Goal: Transaction & Acquisition: Purchase product/service

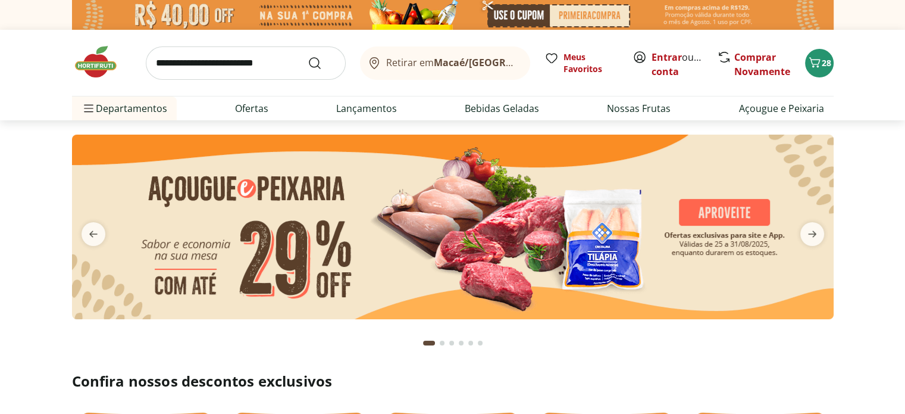
click at [527, 221] on img at bounding box center [453, 227] width 762 height 185
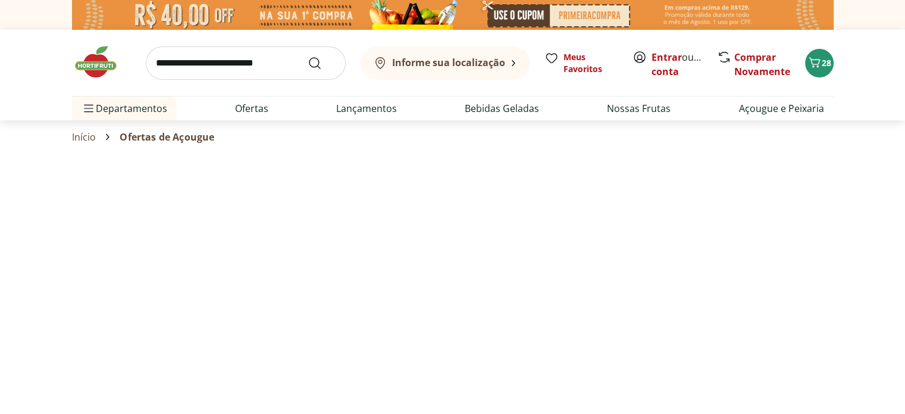
select select "**********"
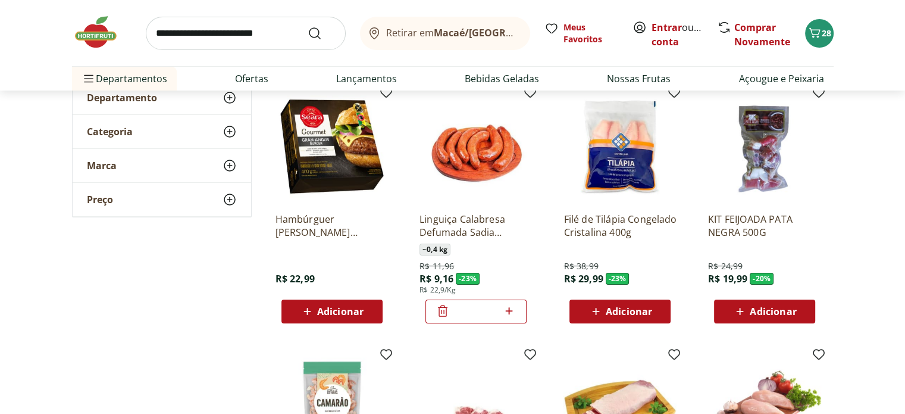
scroll to position [119, 0]
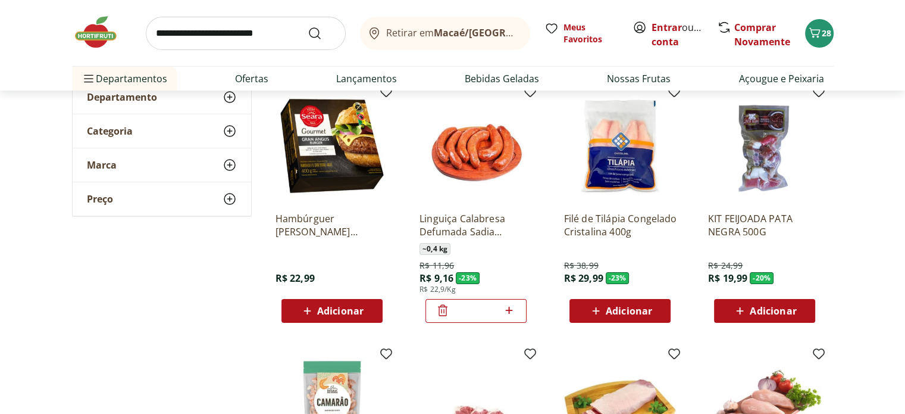
click at [431, 321] on div "*" at bounding box center [476, 311] width 101 height 24
click at [450, 311] on input "*" at bounding box center [476, 310] width 52 height 13
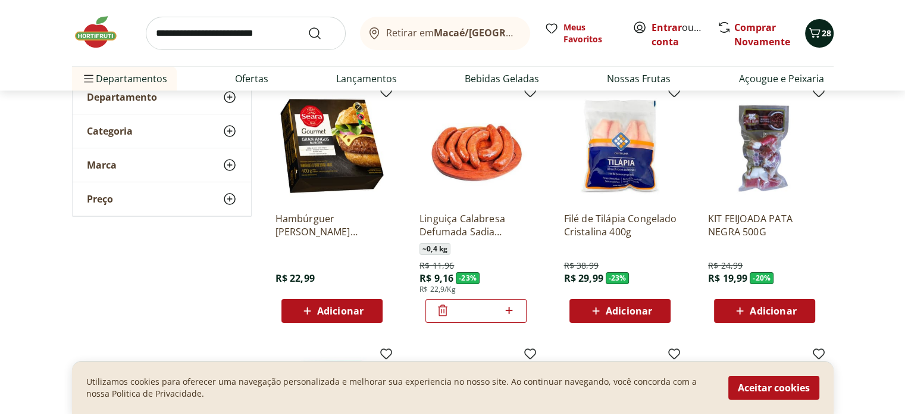
click at [829, 29] on header "Retirar em Macaé/RJ Entrar ou Criar conta 28 Retirar em Macaé/RJ Meus Favoritos…" at bounding box center [452, 45] width 905 height 90
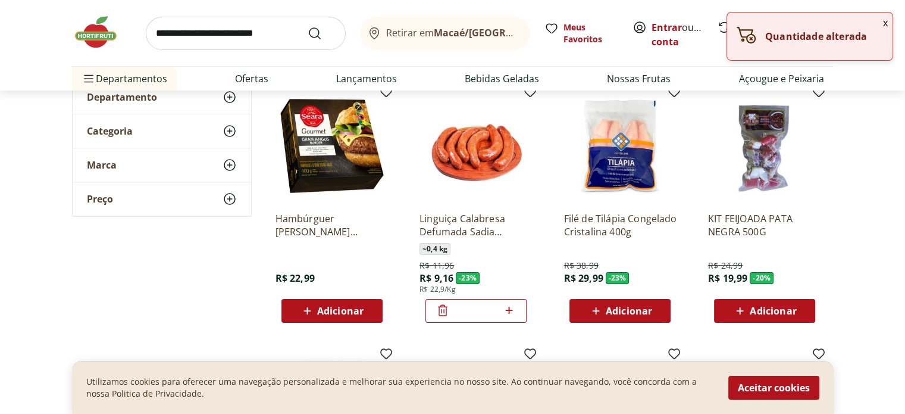
click at [885, 21] on button "x" at bounding box center [885, 22] width 14 height 20
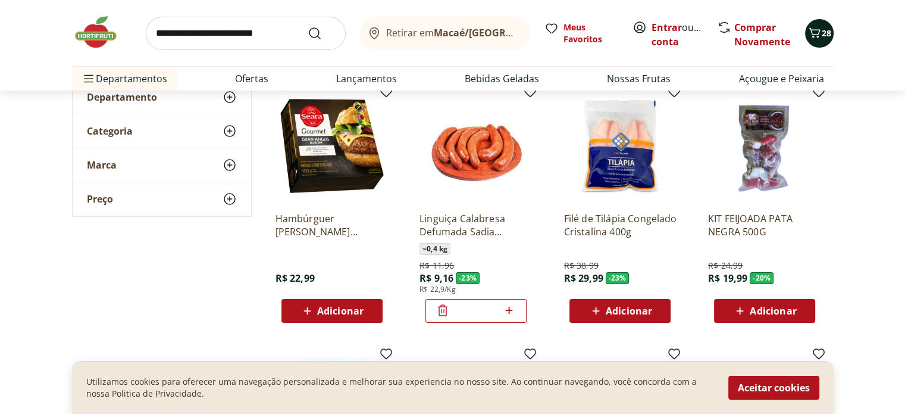
click at [822, 29] on span "28" at bounding box center [827, 32] width 10 height 11
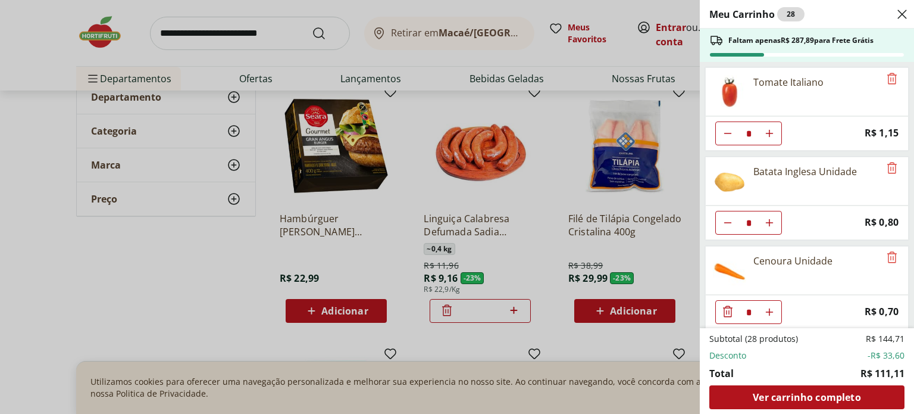
click at [658, 30] on div "Meu Carrinho 28 Faltam apenas R$ 287,89 para Frete Grátis Tomate Italiano * Pri…" at bounding box center [457, 207] width 914 height 414
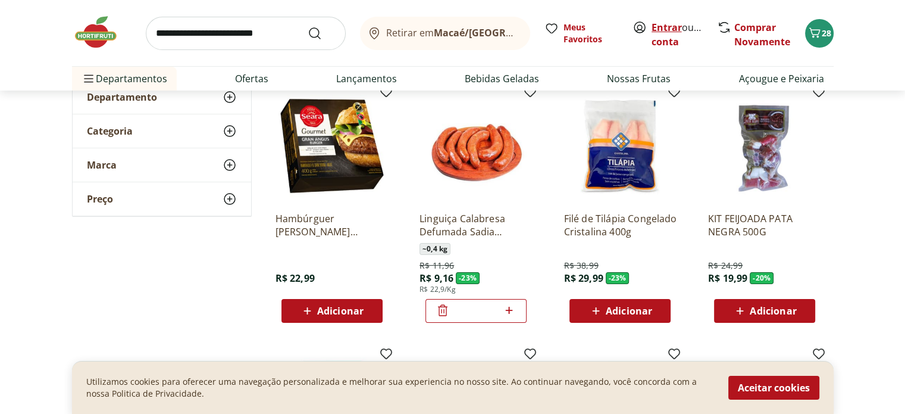
click at [681, 27] on link "Entrar" at bounding box center [667, 27] width 30 height 13
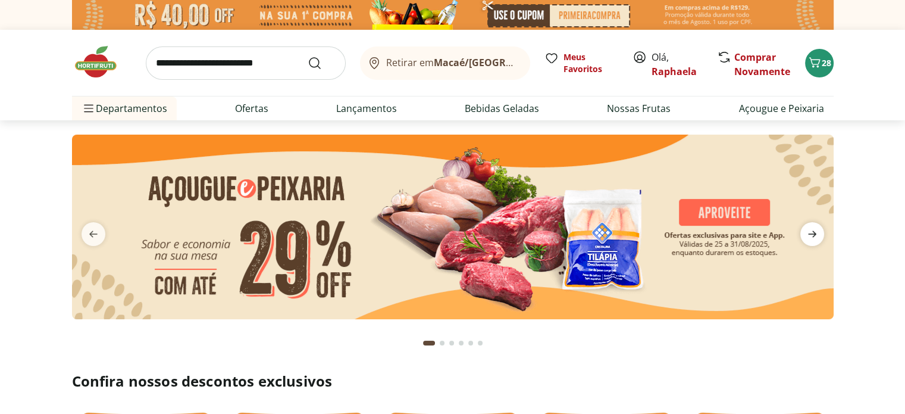
click at [809, 232] on icon "next" at bounding box center [812, 234] width 14 height 14
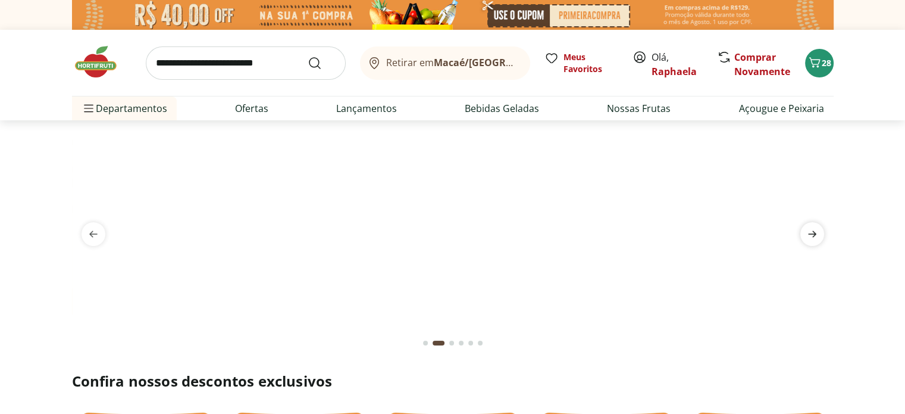
click at [809, 232] on icon "next" at bounding box center [812, 234] width 14 height 14
click at [809, 231] on icon "next" at bounding box center [812, 234] width 14 height 14
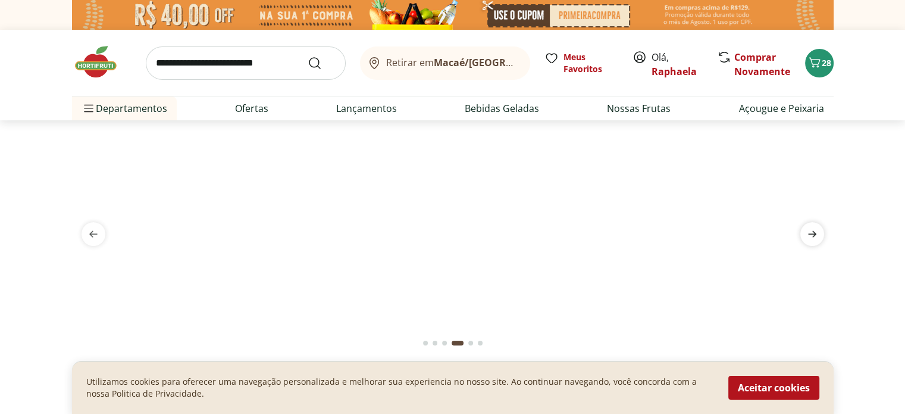
click at [808, 230] on icon "next" at bounding box center [812, 234] width 14 height 14
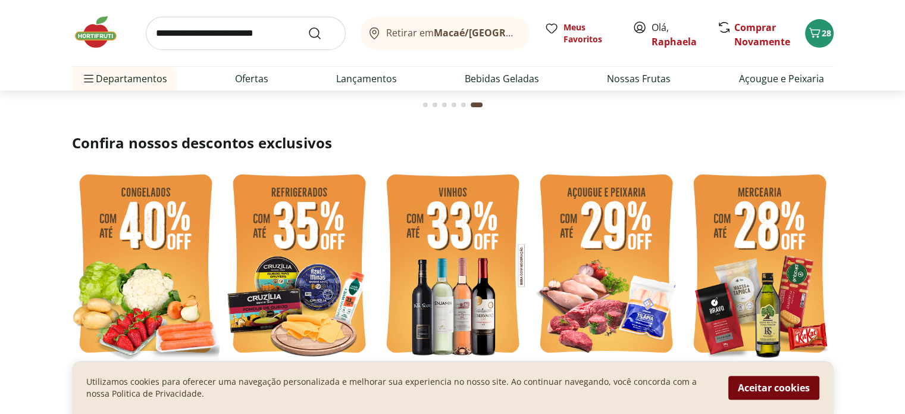
click at [776, 382] on button "Aceitar cookies" at bounding box center [774, 388] width 91 height 24
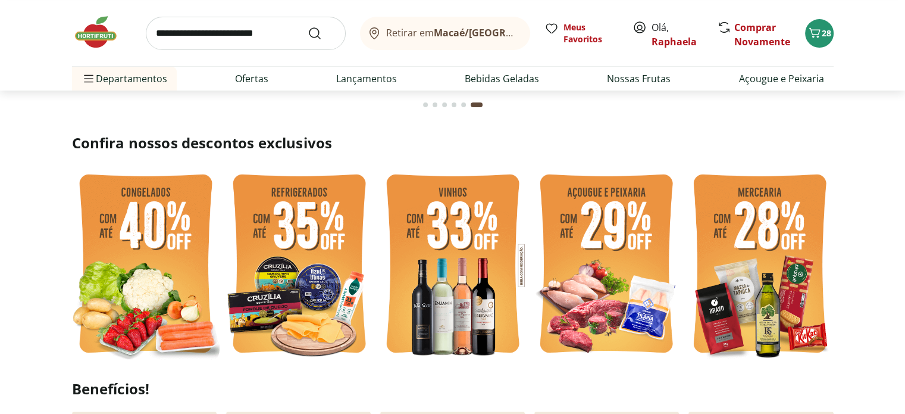
click at [146, 239] on img at bounding box center [146, 265] width 148 height 197
select select "**********"
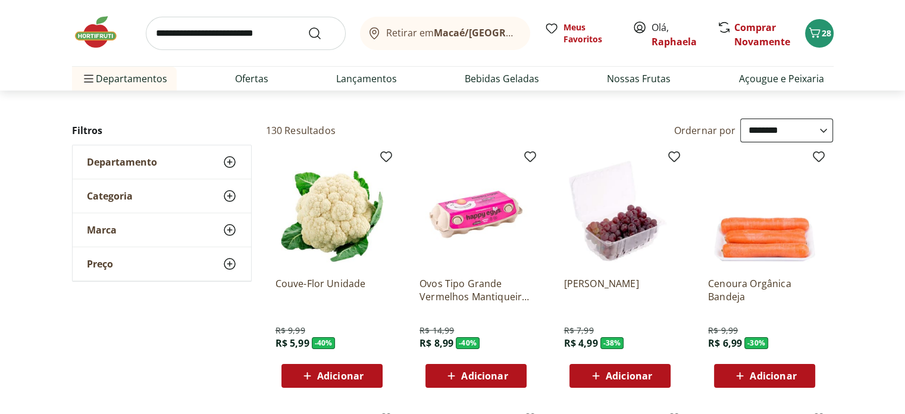
scroll to position [60, 0]
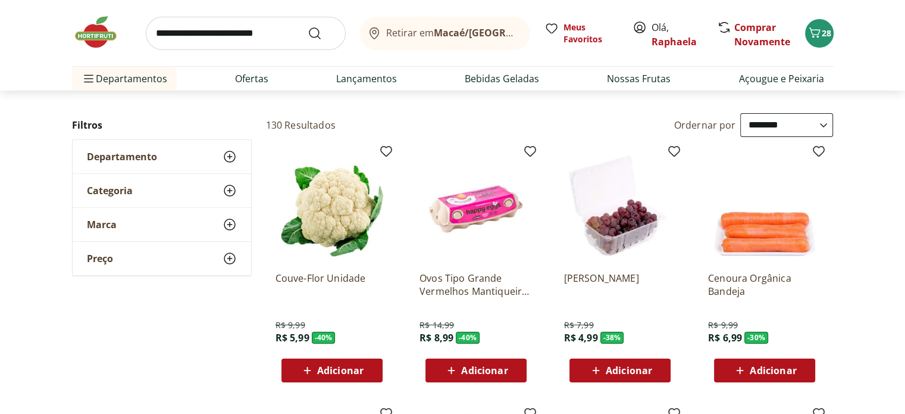
click at [345, 370] on span "Adicionar" at bounding box center [340, 370] width 46 height 10
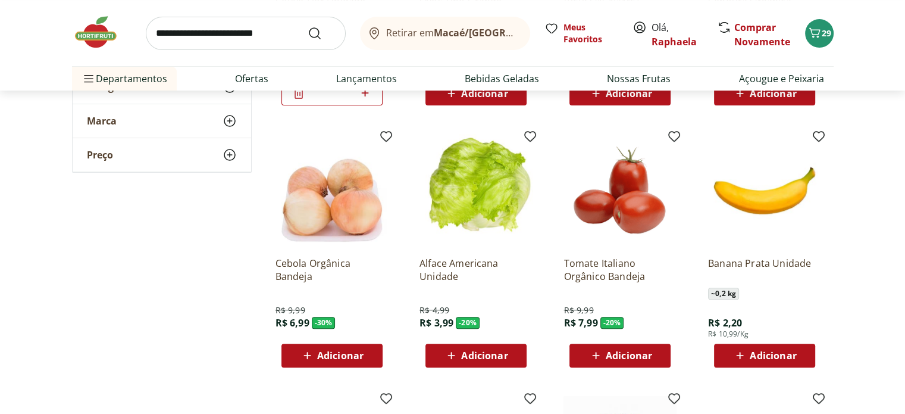
scroll to position [357, 0]
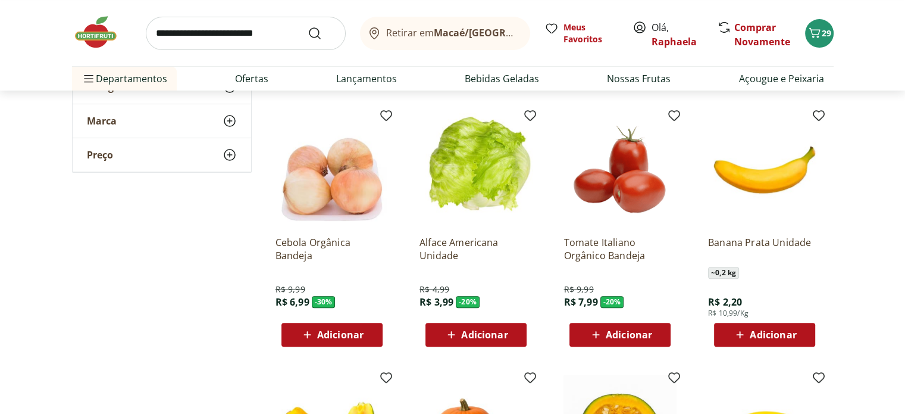
click at [629, 334] on span "Adicionar" at bounding box center [629, 335] width 46 height 10
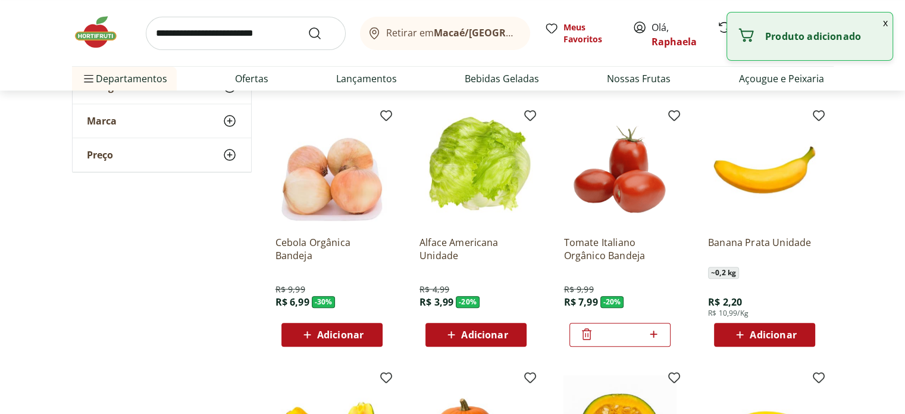
click at [619, 193] on img at bounding box center [620, 169] width 113 height 113
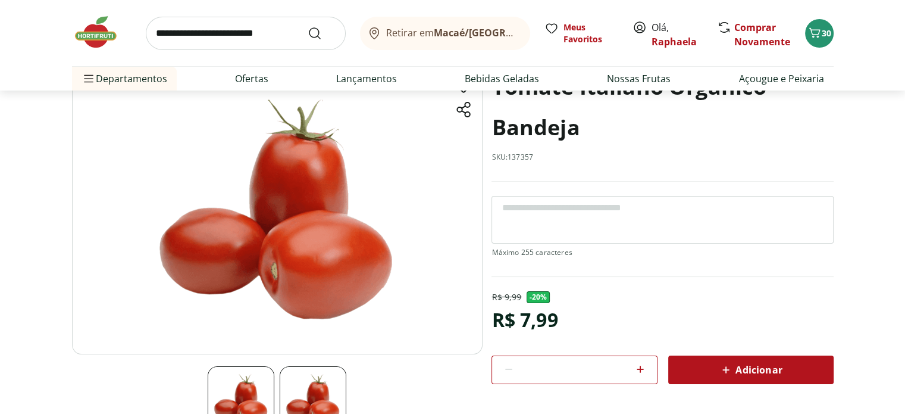
scroll to position [60, 0]
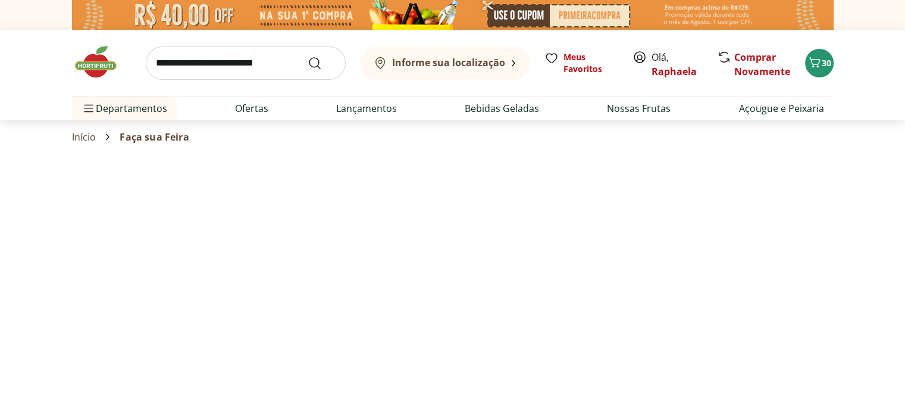
select select "**********"
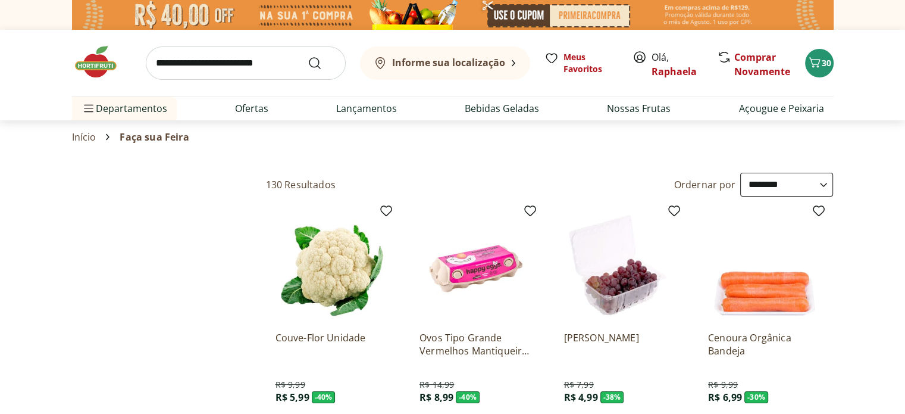
type input "*"
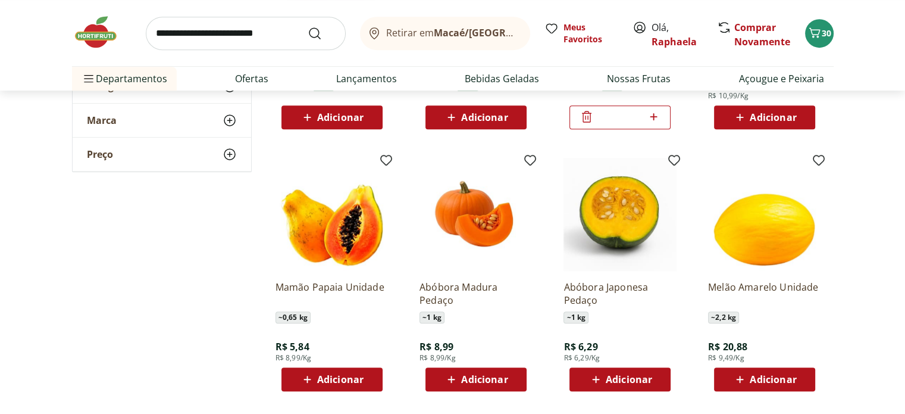
scroll to position [595, 0]
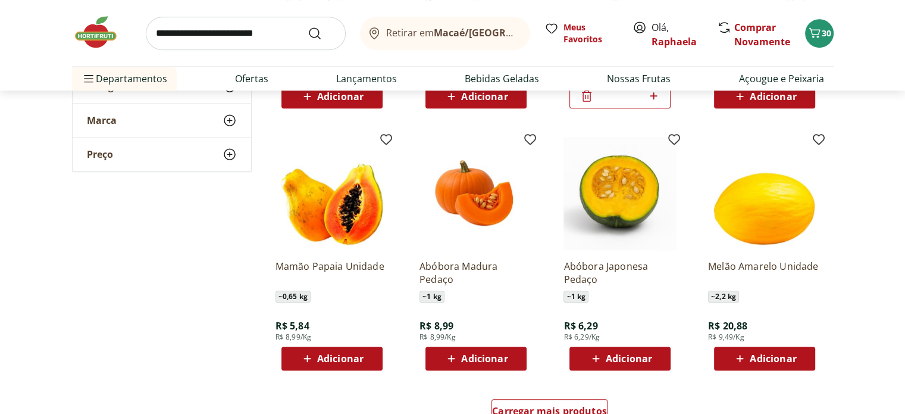
click at [332, 365] on span "Adicionar" at bounding box center [332, 358] width 64 height 14
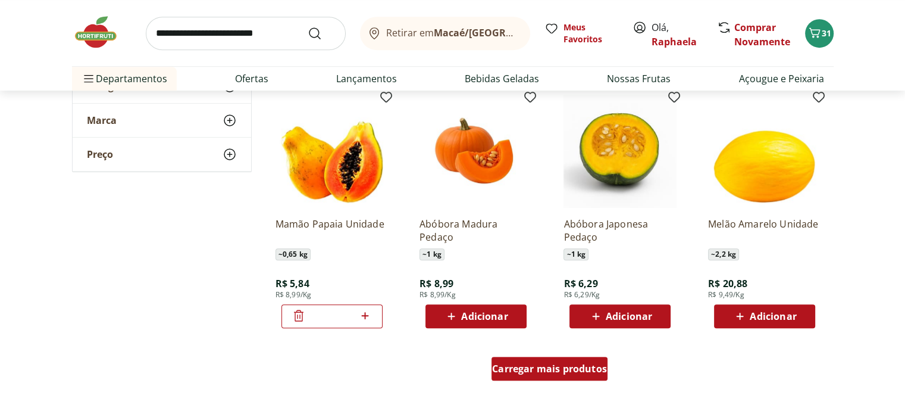
scroll to position [714, 0]
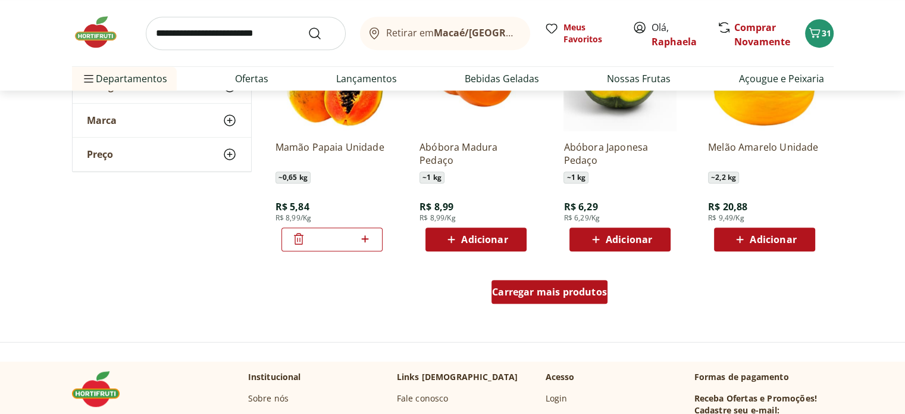
click at [576, 284] on div "Carregar mais produtos" at bounding box center [550, 292] width 116 height 24
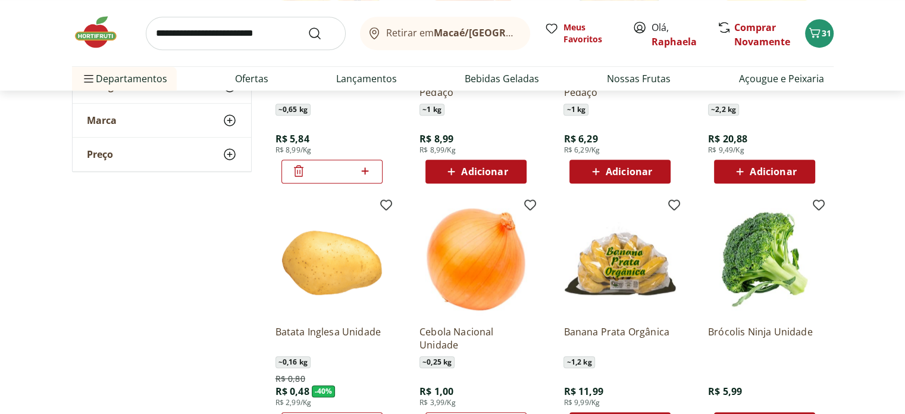
scroll to position [833, 0]
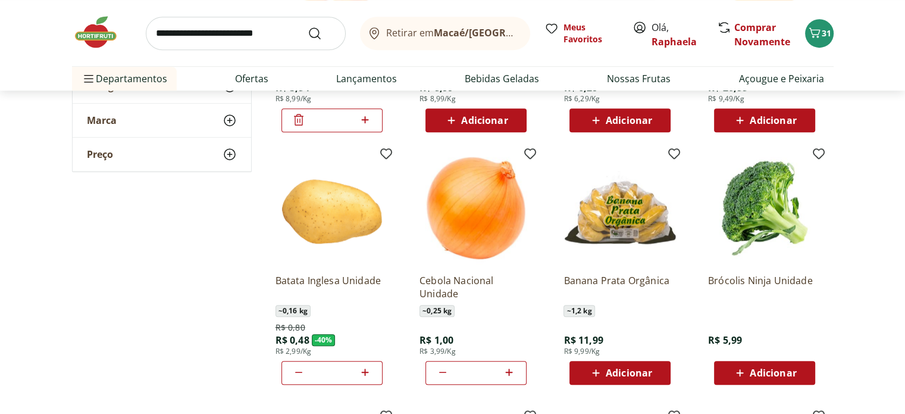
click at [794, 371] on span "Adicionar" at bounding box center [773, 373] width 46 height 10
click at [367, 369] on icon at bounding box center [365, 372] width 15 height 14
type input "*"
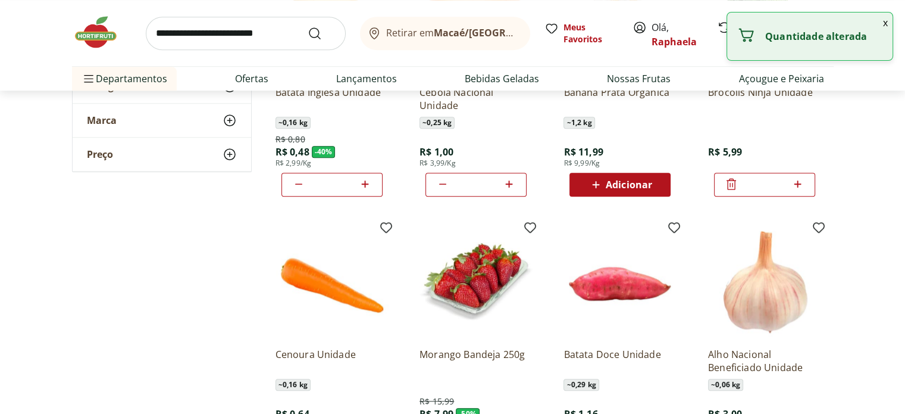
scroll to position [1071, 0]
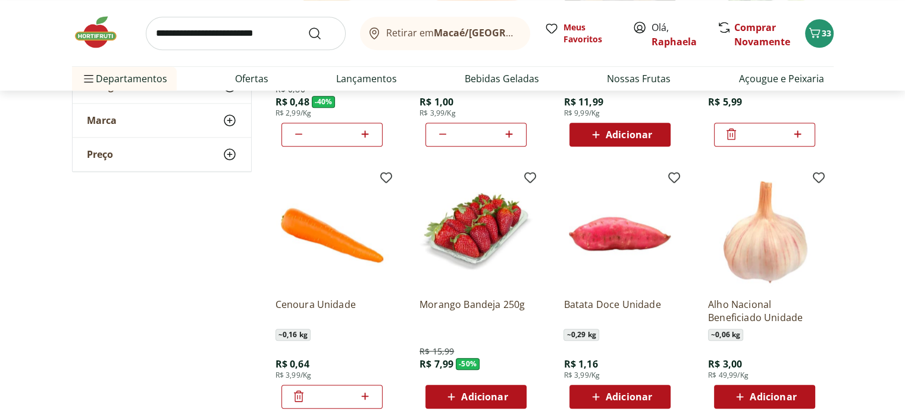
click at [365, 393] on icon at bounding box center [365, 395] width 7 height 7
type input "*"
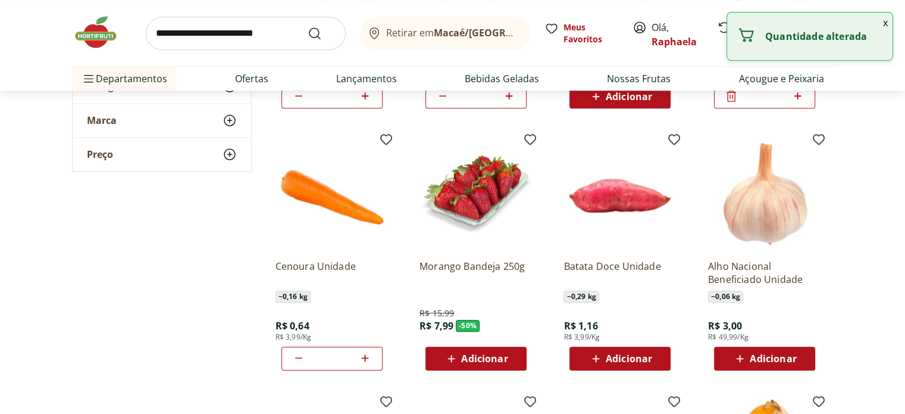
scroll to position [1131, 0]
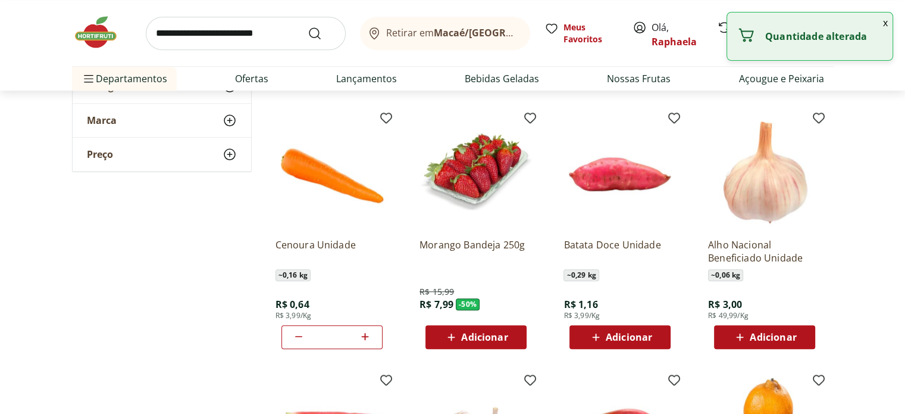
click at [474, 337] on span "Adicionar" at bounding box center [484, 337] width 46 height 10
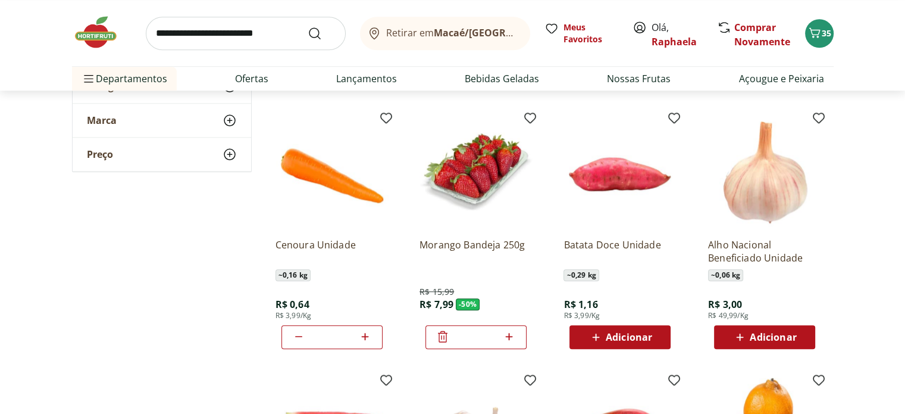
click at [642, 335] on span "Adicionar" at bounding box center [629, 337] width 46 height 10
click at [655, 337] on icon at bounding box center [653, 336] width 15 height 14
type input "*"
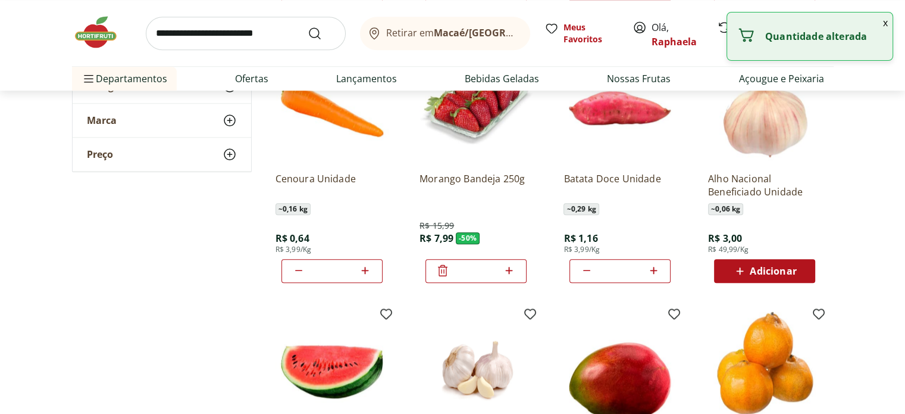
scroll to position [1369, 0]
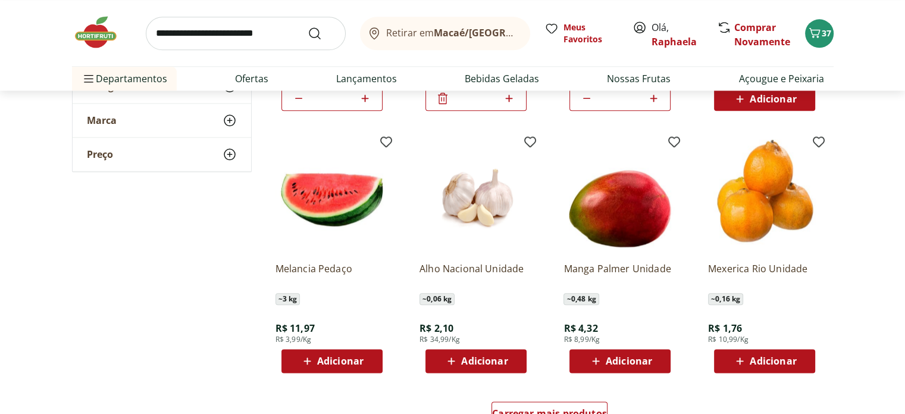
click at [764, 361] on span "Adicionar" at bounding box center [773, 361] width 46 height 10
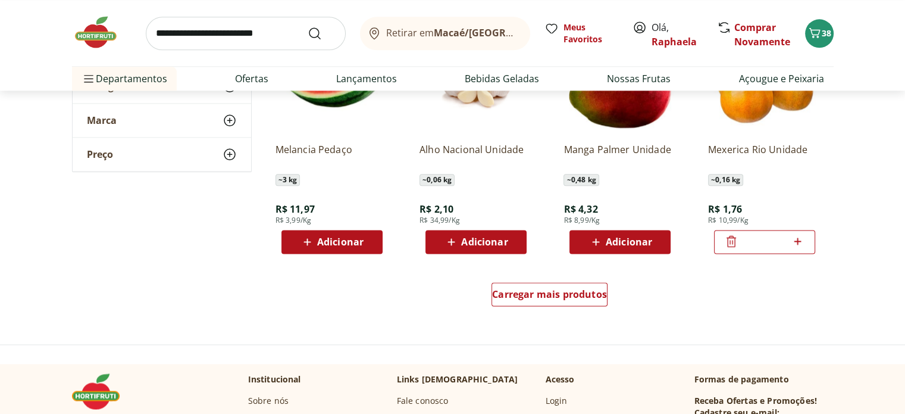
scroll to position [1547, 0]
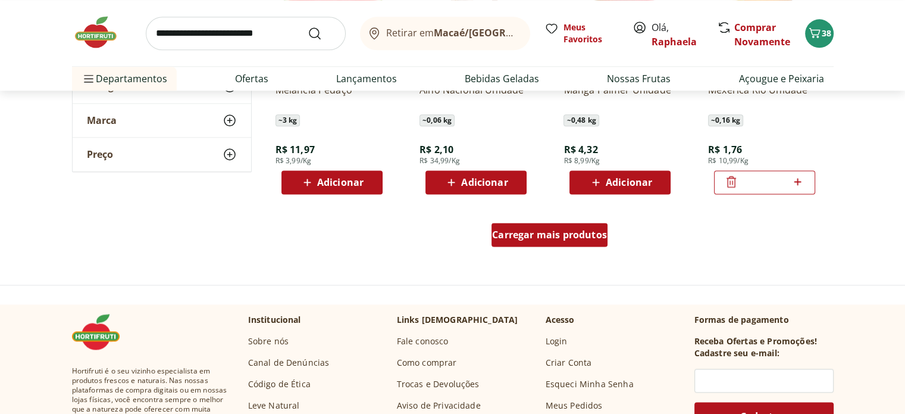
click at [561, 242] on div "Carregar mais produtos" at bounding box center [550, 235] width 116 height 24
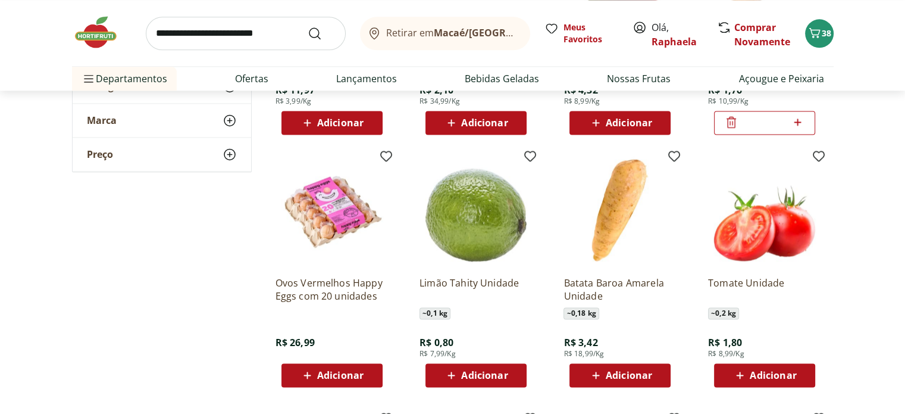
scroll to position [1667, 0]
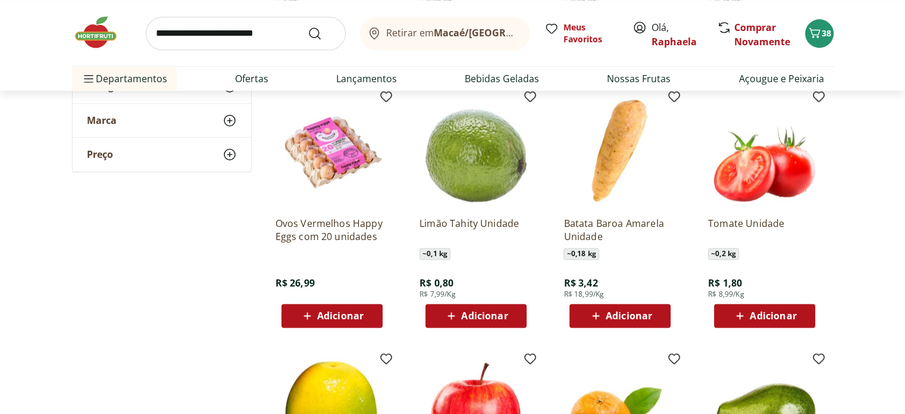
click at [793, 312] on span "Adicionar" at bounding box center [773, 316] width 46 height 10
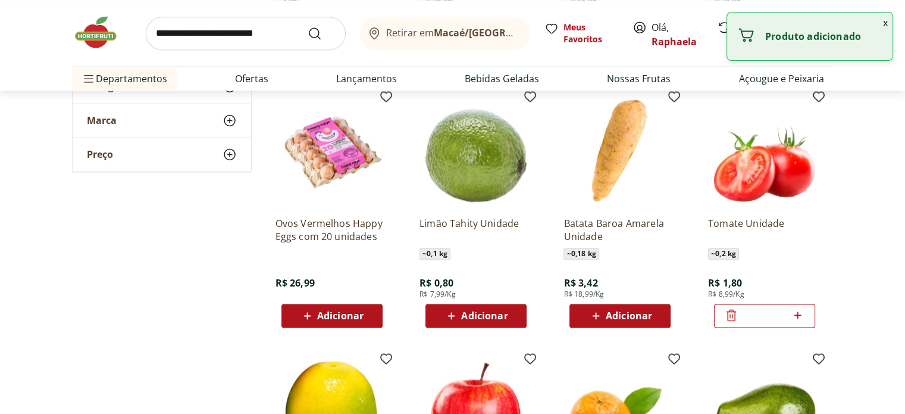
click at [795, 316] on icon at bounding box center [797, 315] width 15 height 14
type input "*"
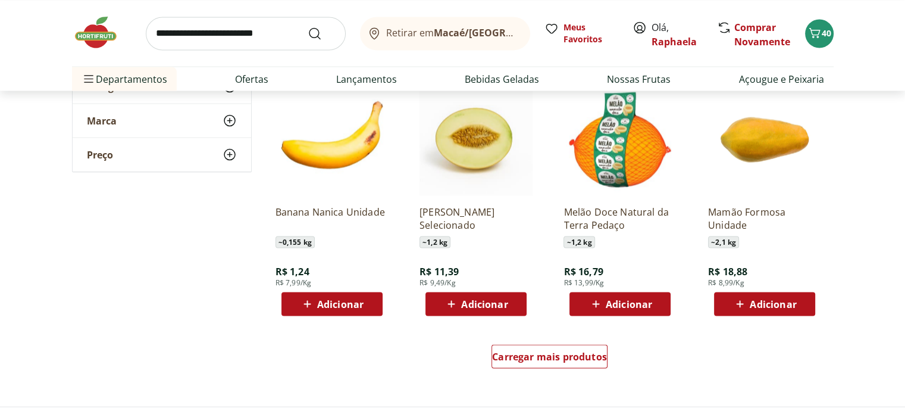
scroll to position [2262, 0]
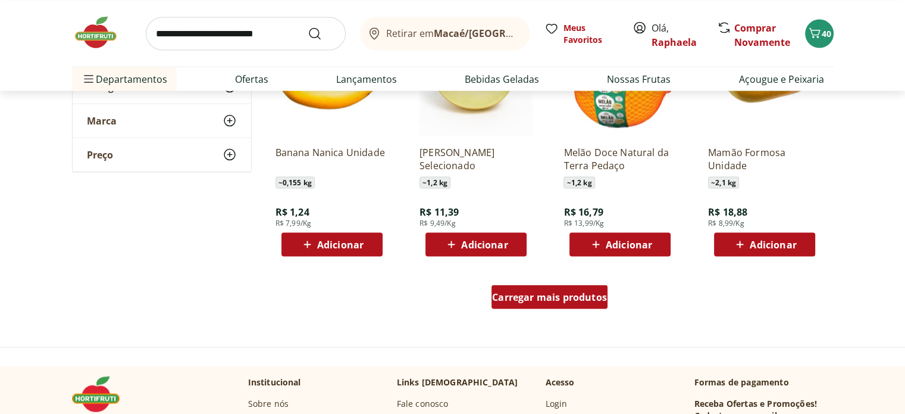
click at [583, 301] on span "Carregar mais produtos" at bounding box center [549, 297] width 115 height 10
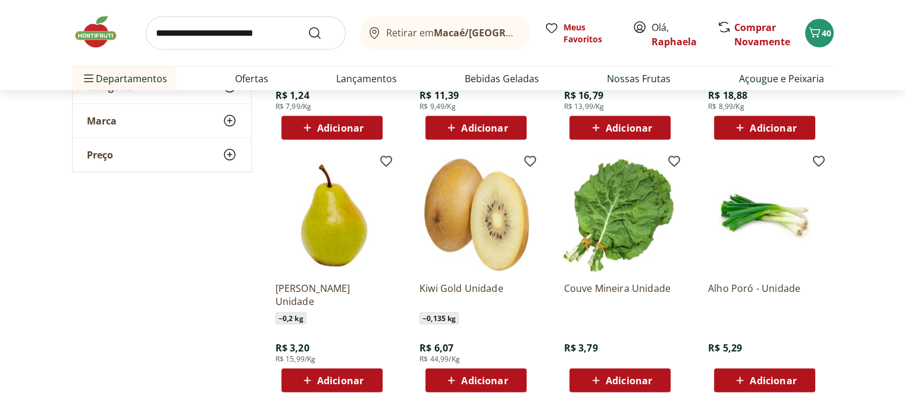
scroll to position [2381, 0]
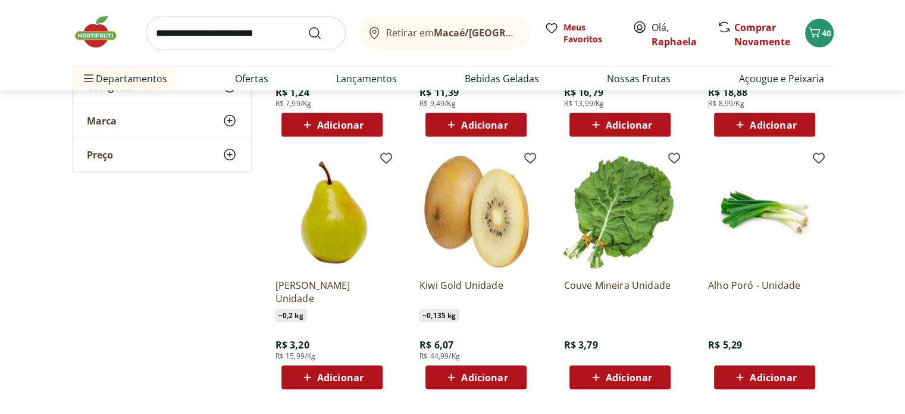
click at [626, 376] on span "Adicionar" at bounding box center [629, 378] width 46 height 10
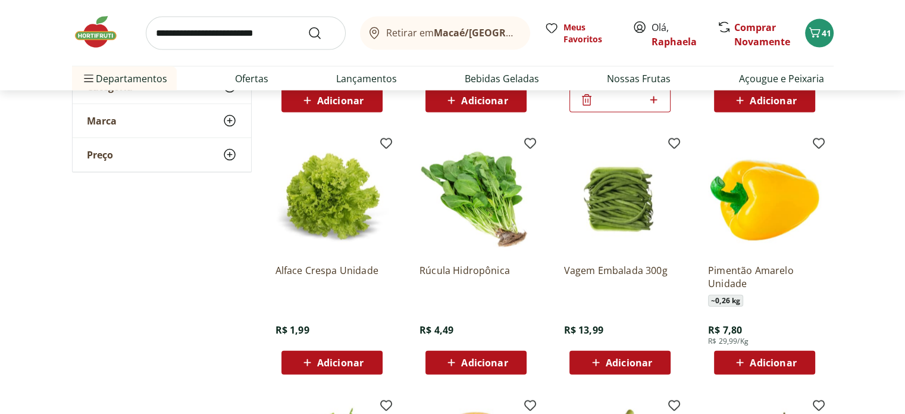
scroll to position [2678, 0]
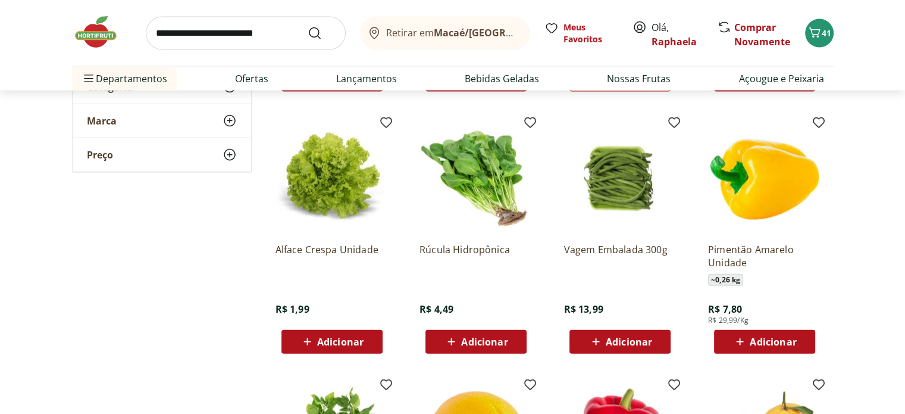
click at [336, 342] on span "Adicionar" at bounding box center [340, 342] width 46 height 10
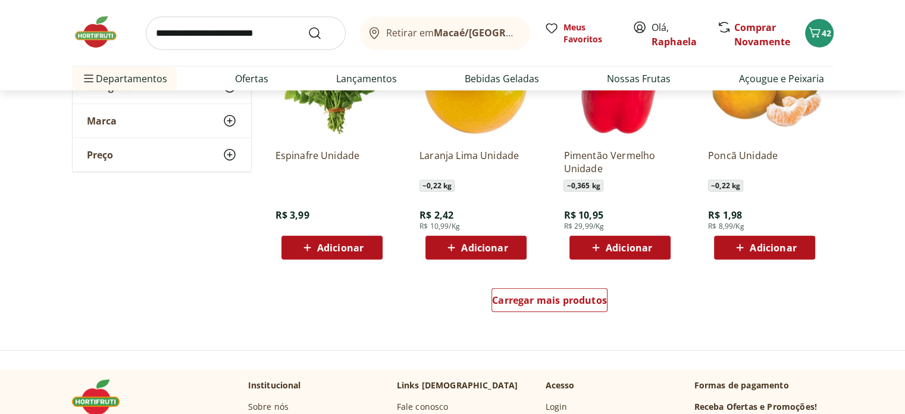
scroll to position [3035, 0]
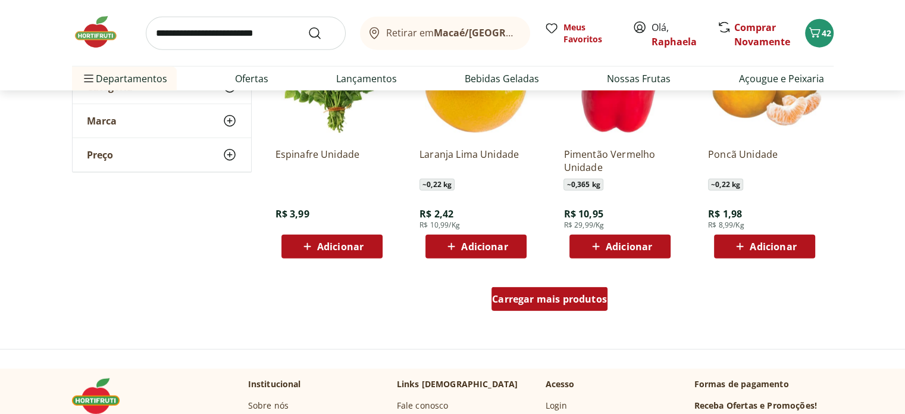
click at [579, 307] on div "Carregar mais produtos" at bounding box center [550, 299] width 116 height 24
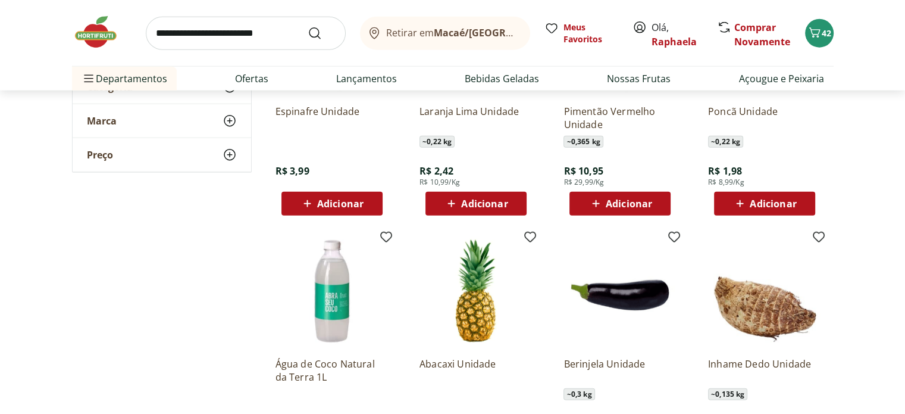
scroll to position [3154, 0]
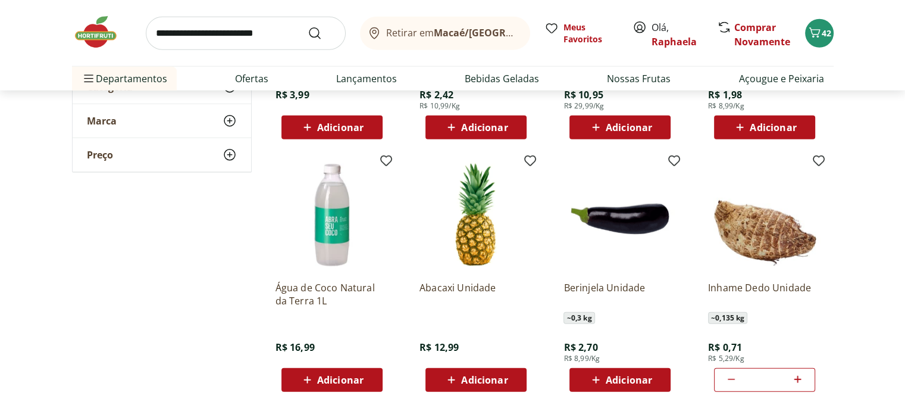
click at [801, 378] on icon at bounding box center [797, 379] width 15 height 14
type input "*"
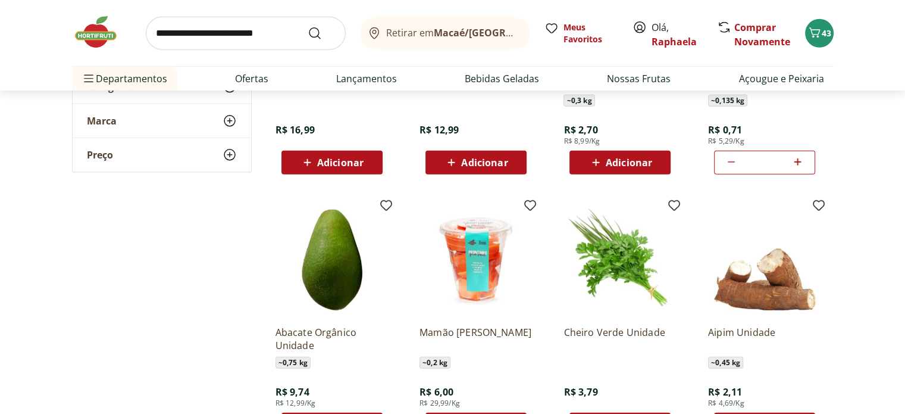
scroll to position [3393, 0]
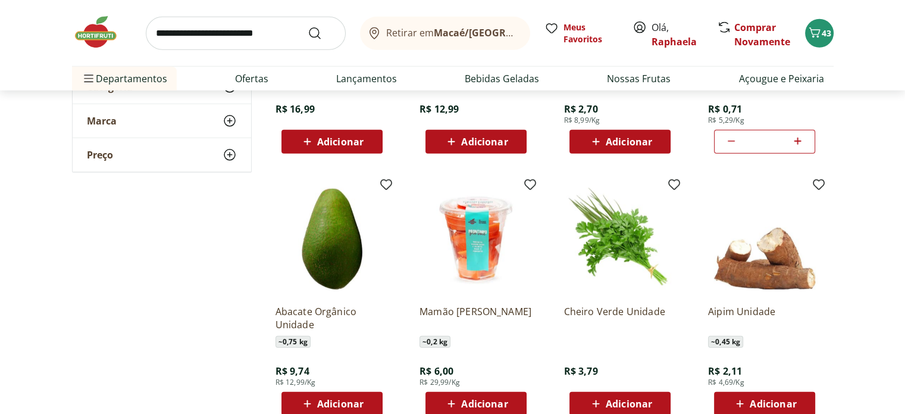
click at [633, 399] on span "Adicionar" at bounding box center [629, 404] width 46 height 10
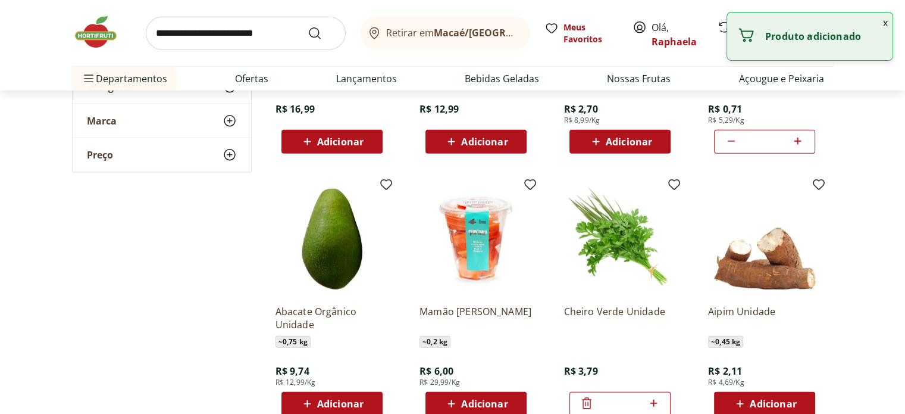
click at [751, 395] on div "Adicionar" at bounding box center [765, 403] width 82 height 21
click at [799, 400] on icon at bounding box center [797, 403] width 15 height 14
click at [798, 399] on icon at bounding box center [798, 402] width 7 height 7
type input "*"
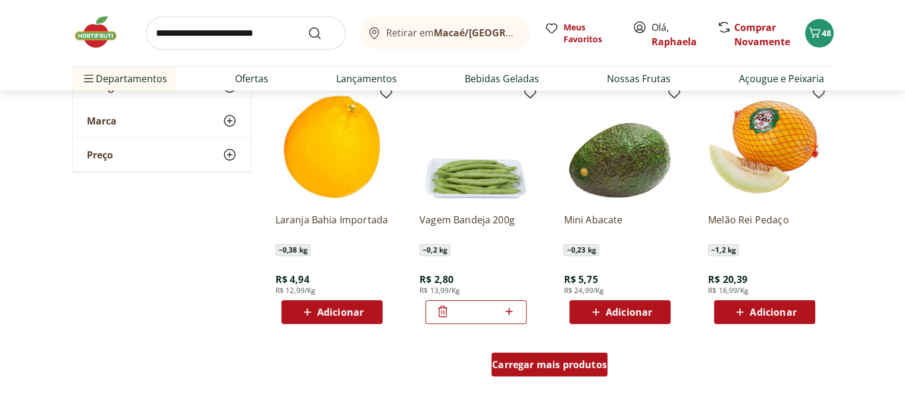
scroll to position [3750, 0]
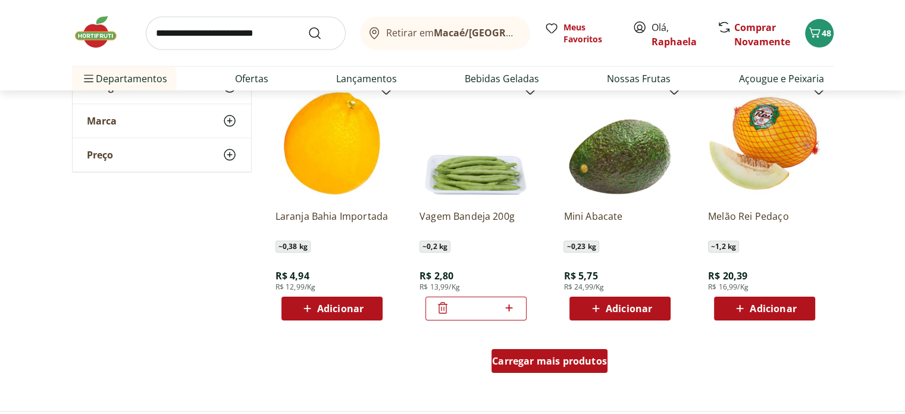
click at [555, 364] on span "Carregar mais produtos" at bounding box center [549, 361] width 115 height 10
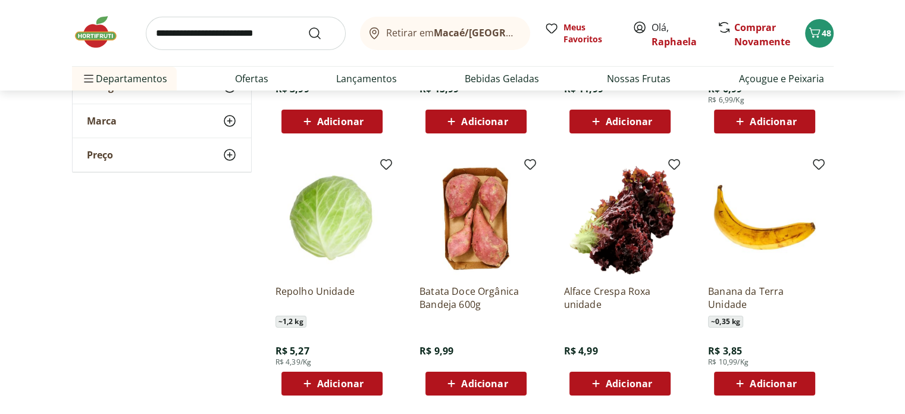
scroll to position [4523, 0]
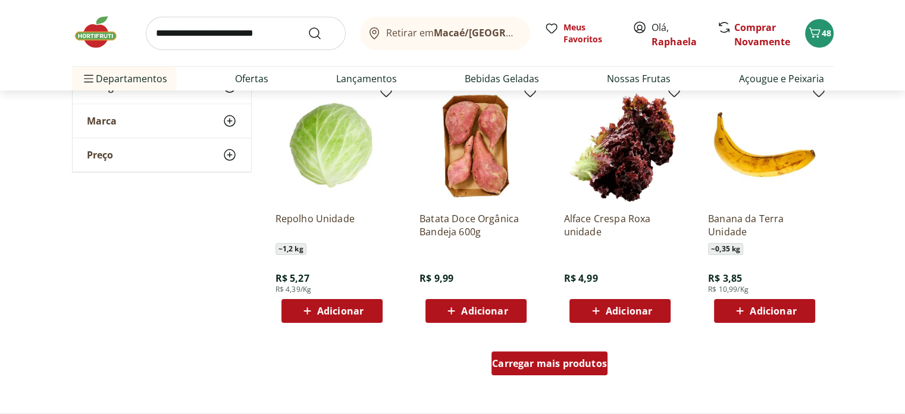
click at [551, 366] on span "Carregar mais produtos" at bounding box center [549, 363] width 115 height 10
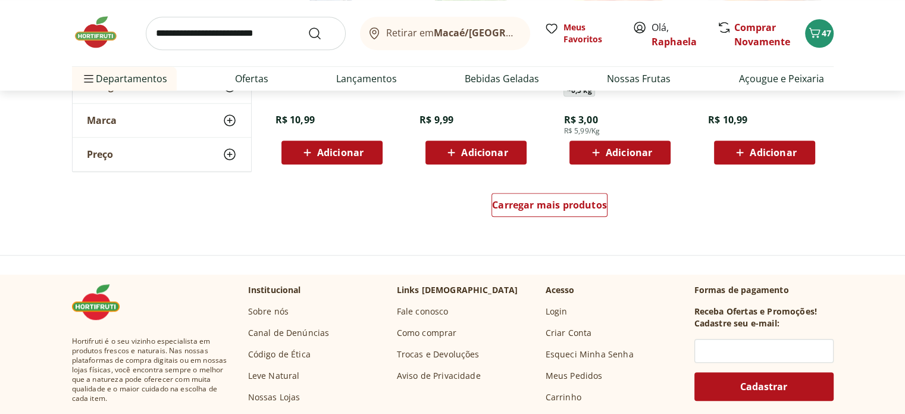
scroll to position [5476, 0]
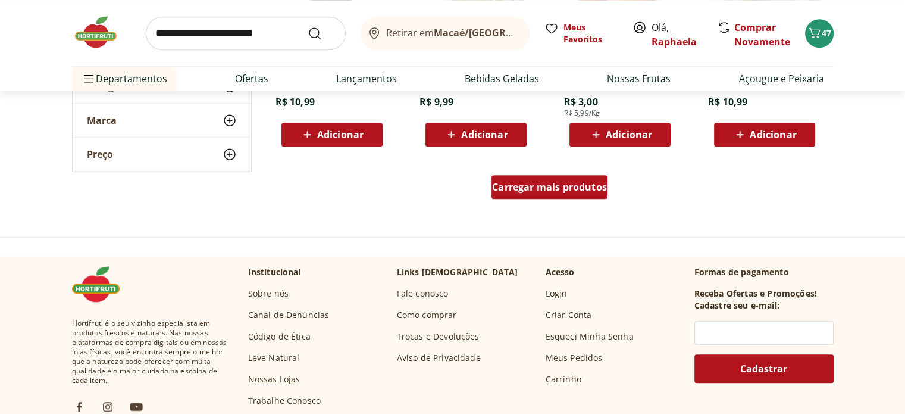
click at [549, 185] on span "Carregar mais produtos" at bounding box center [549, 187] width 115 height 10
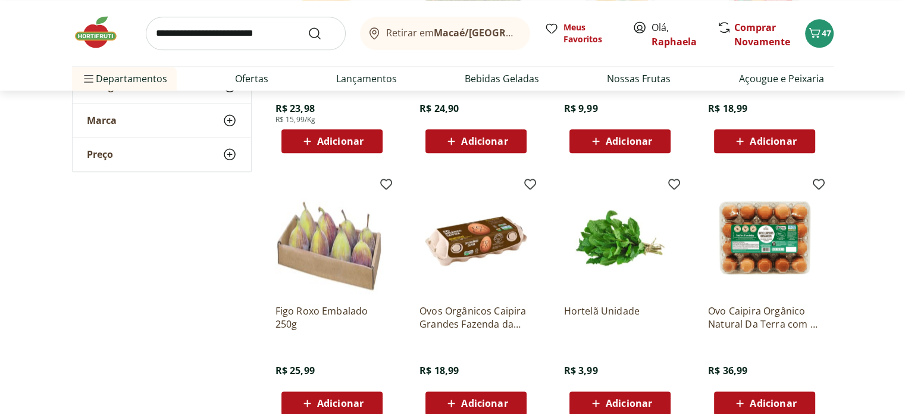
scroll to position [6249, 0]
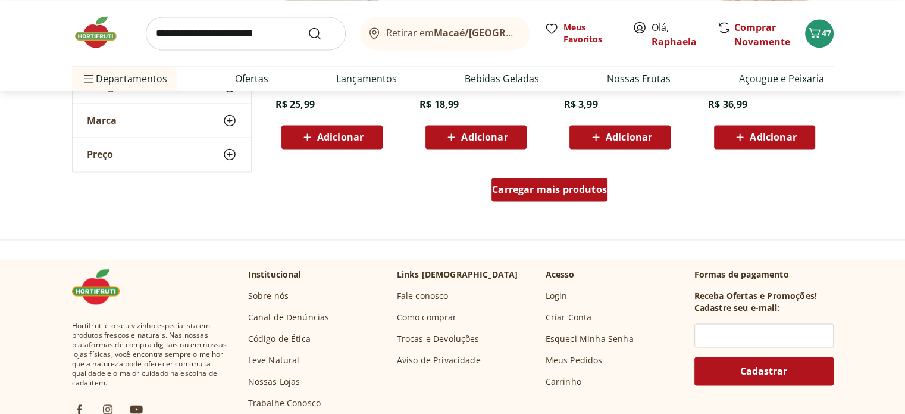
click at [524, 195] on div "Carregar mais produtos" at bounding box center [550, 189] width 116 height 24
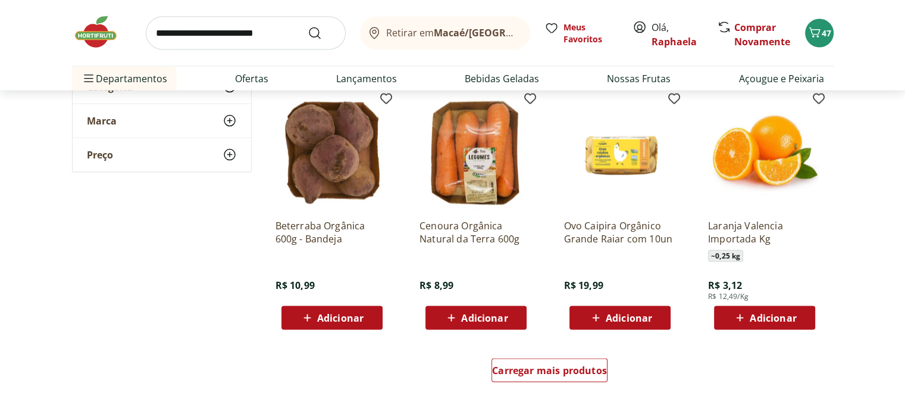
scroll to position [6859, 0]
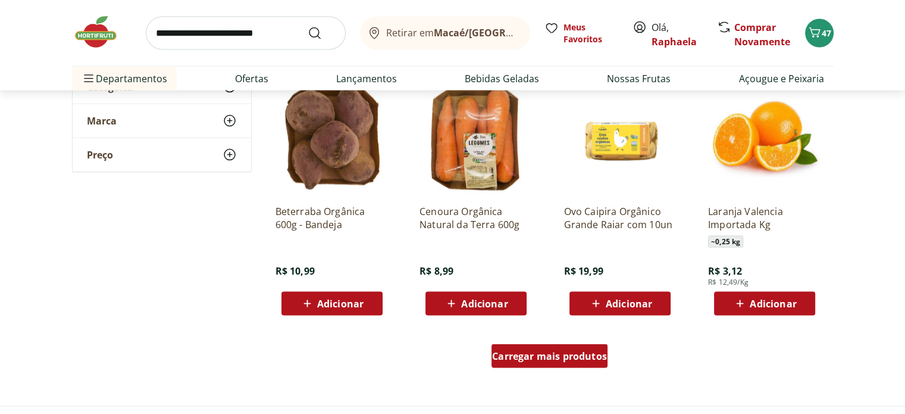
click at [531, 352] on span "Carregar mais produtos" at bounding box center [549, 356] width 115 height 10
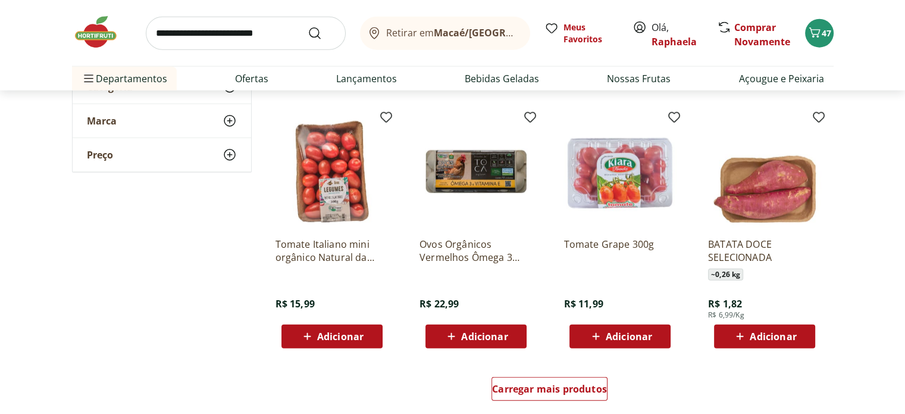
scroll to position [7633, 0]
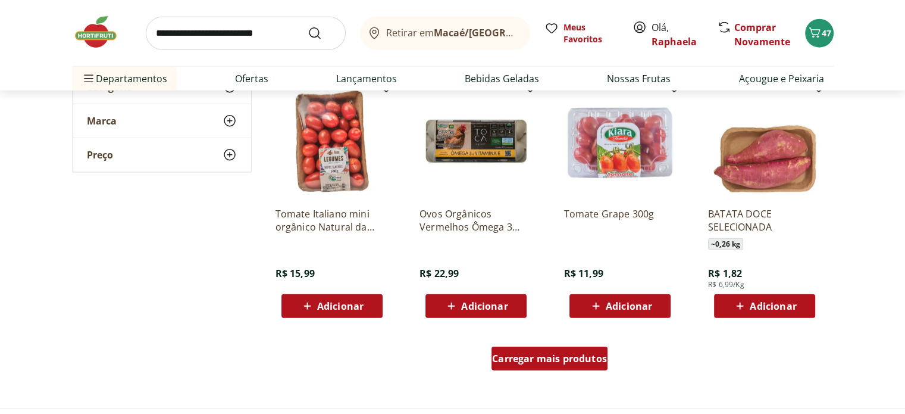
click at [562, 365] on div "Carregar mais produtos" at bounding box center [550, 358] width 116 height 24
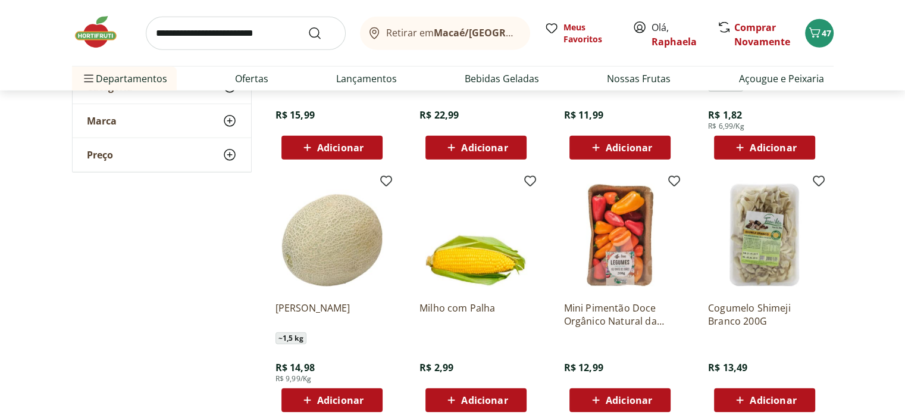
scroll to position [7811, 0]
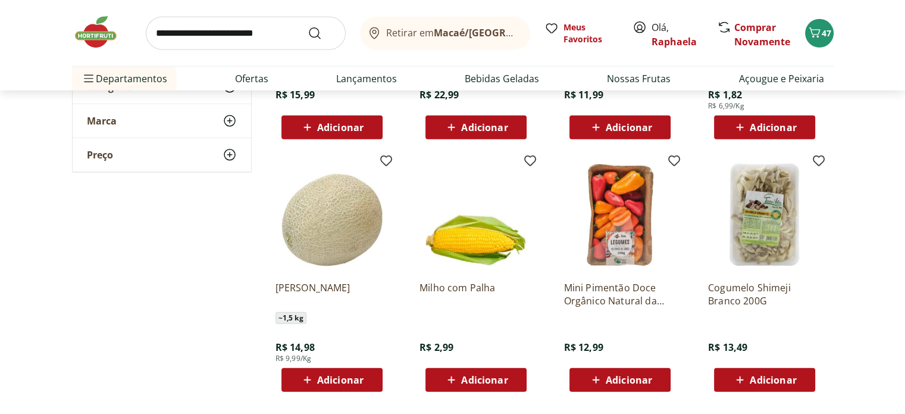
click at [476, 380] on span "Adicionar" at bounding box center [484, 380] width 46 height 10
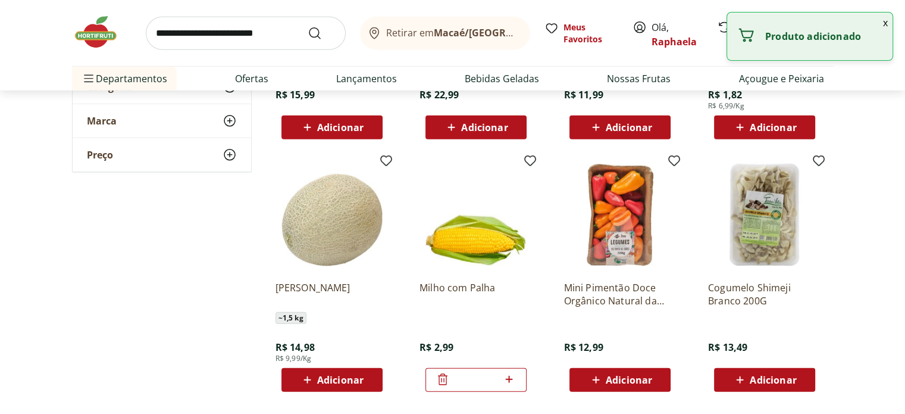
click at [509, 378] on icon at bounding box center [509, 379] width 7 height 7
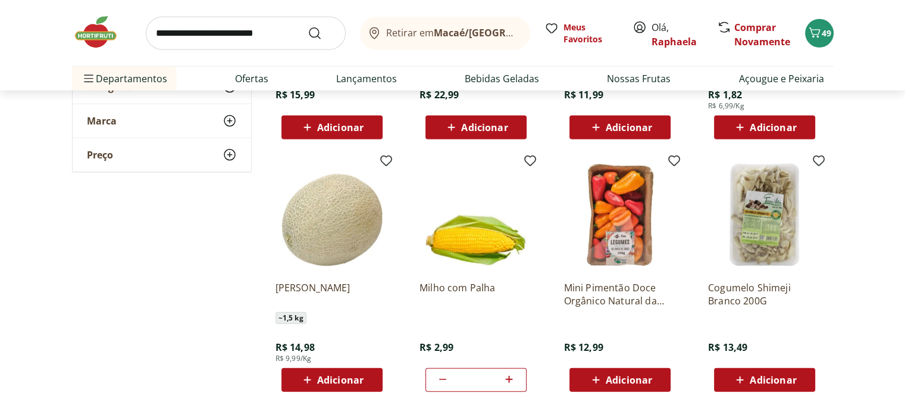
click at [510, 378] on icon at bounding box center [509, 379] width 15 height 14
type input "*"
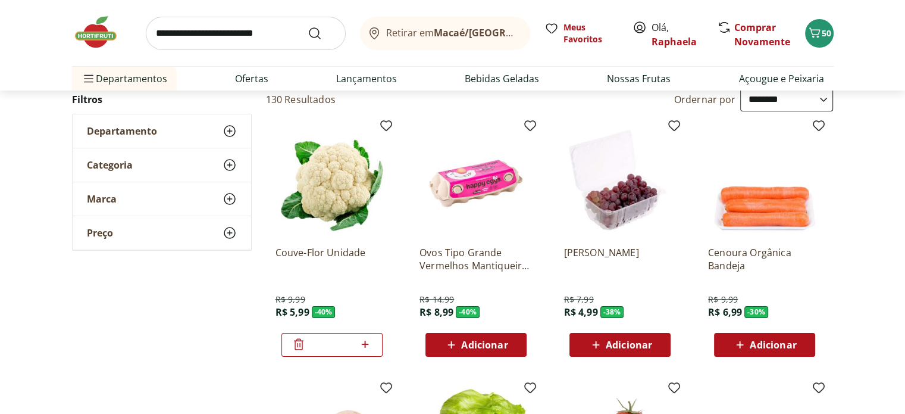
scroll to position [0, 0]
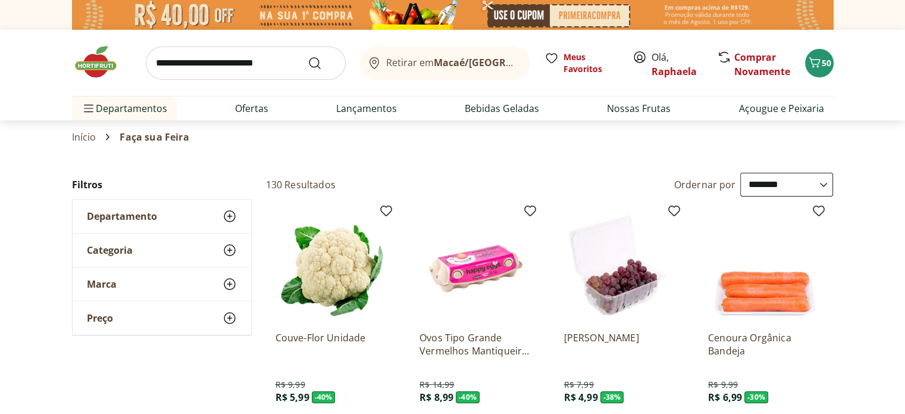
click at [102, 64] on img at bounding box center [102, 62] width 60 height 36
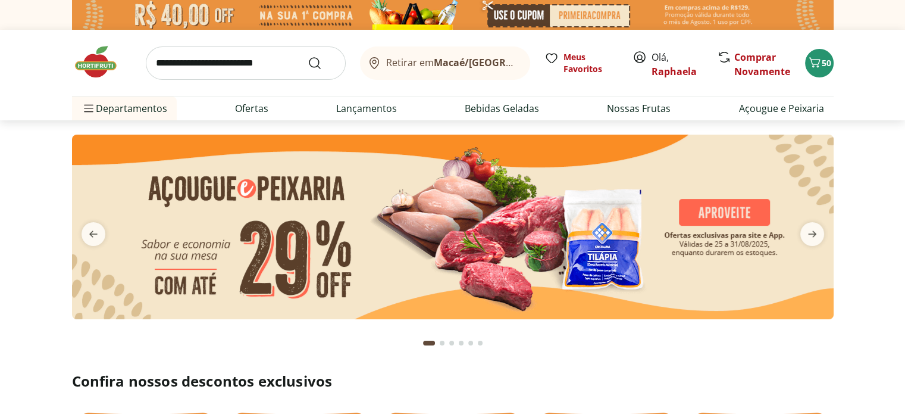
click at [535, 226] on img at bounding box center [453, 227] width 762 height 185
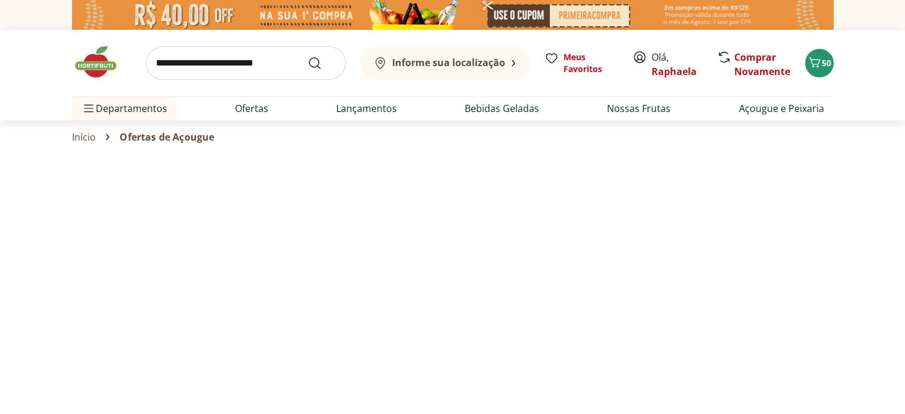
select select "**********"
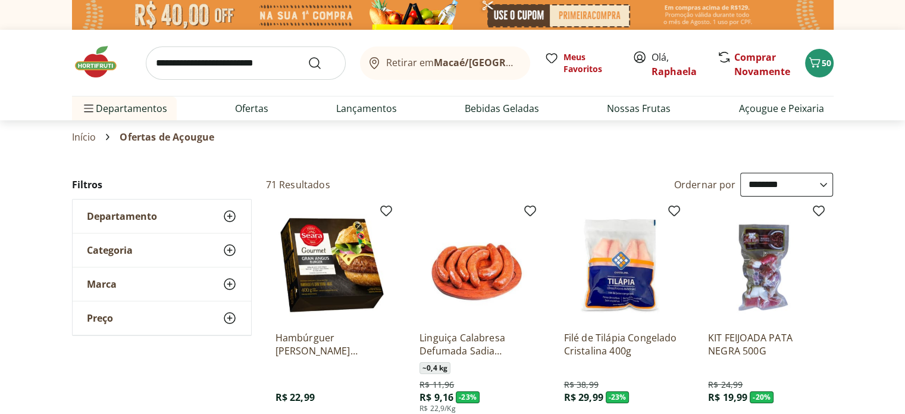
click at [245, 65] on input "search" at bounding box center [246, 62] width 200 height 33
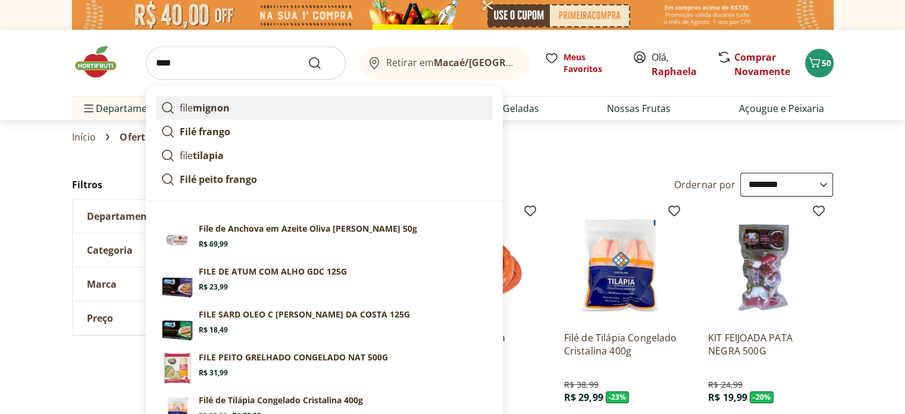
click at [237, 114] on link "file mignon" at bounding box center [324, 108] width 337 height 24
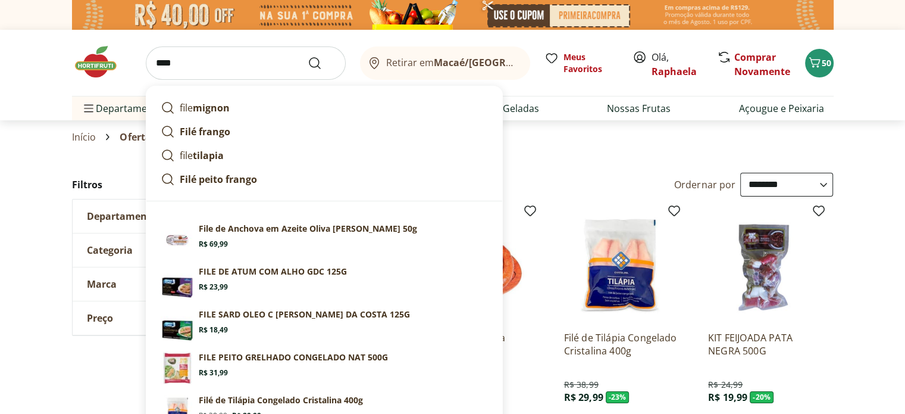
type input "**********"
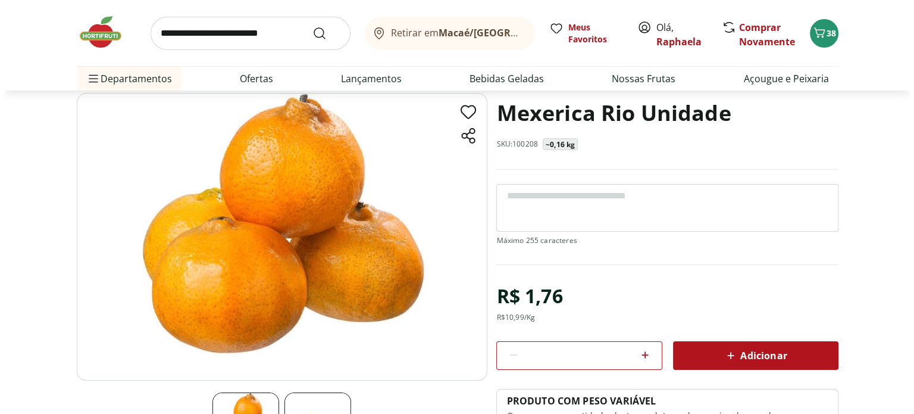
scroll to position [119, 0]
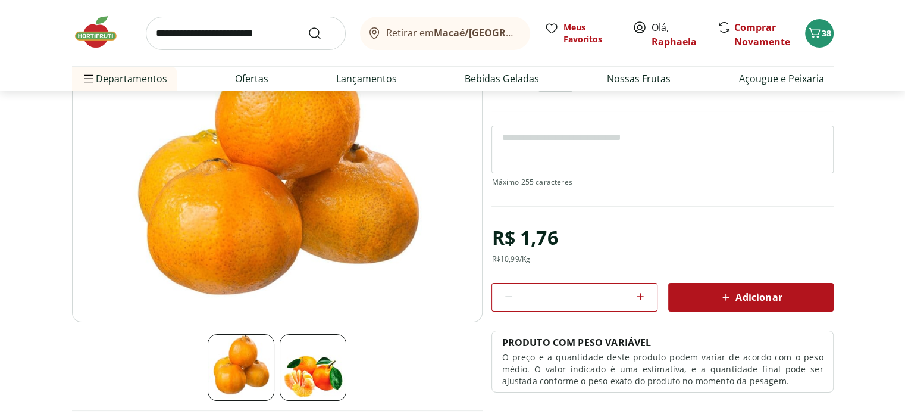
click at [638, 293] on icon at bounding box center [640, 296] width 14 height 14
type input "*"
click at [821, 39] on icon "Carrinho" at bounding box center [815, 33] width 14 height 14
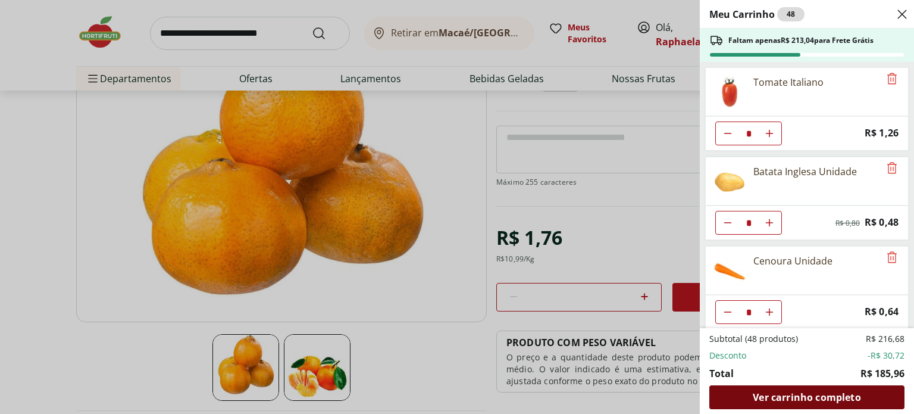
click at [798, 400] on span "Ver carrinho completo" at bounding box center [807, 397] width 108 height 10
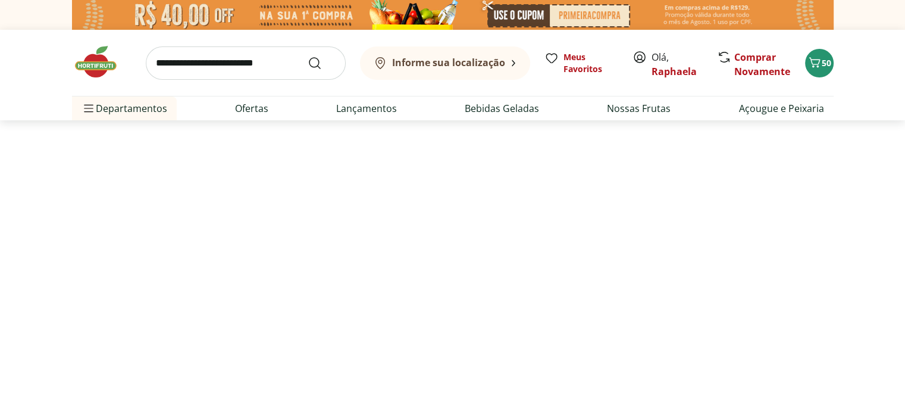
select select "**********"
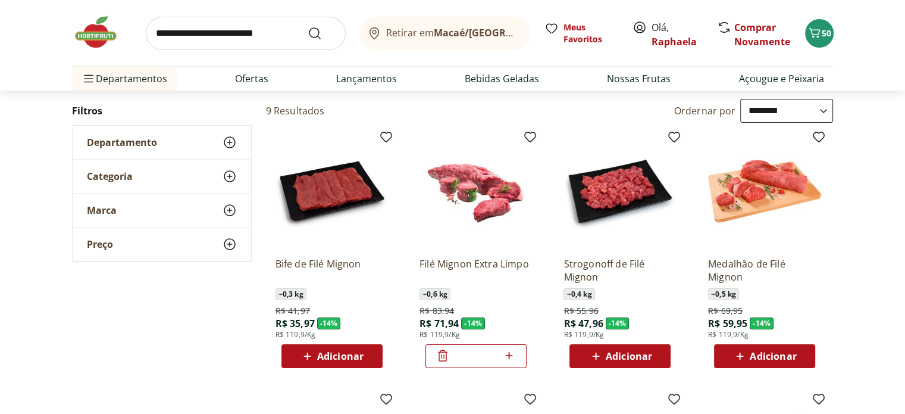
scroll to position [119, 0]
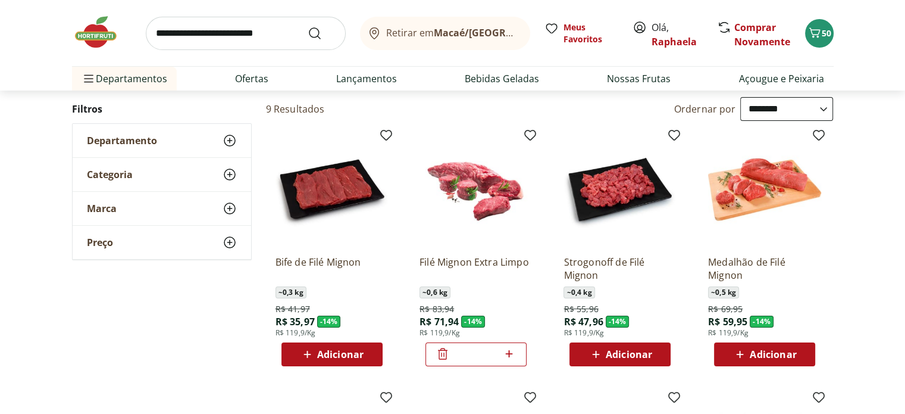
click at [740, 267] on p "Medalhão de Filé Mignon" at bounding box center [764, 268] width 113 height 26
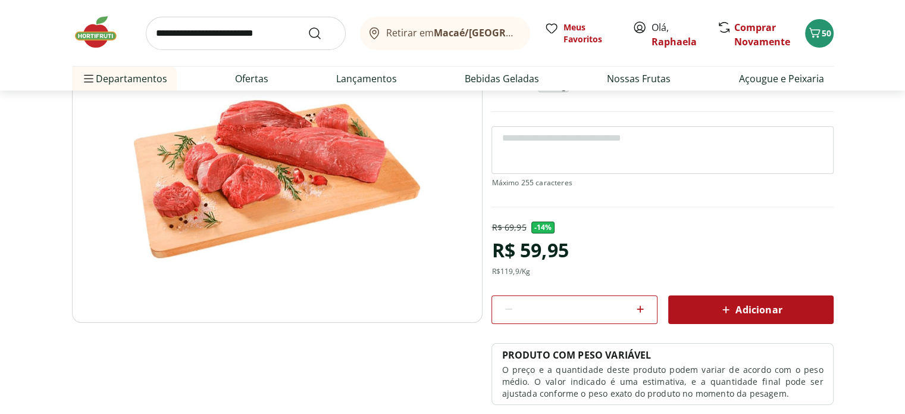
scroll to position [119, 0]
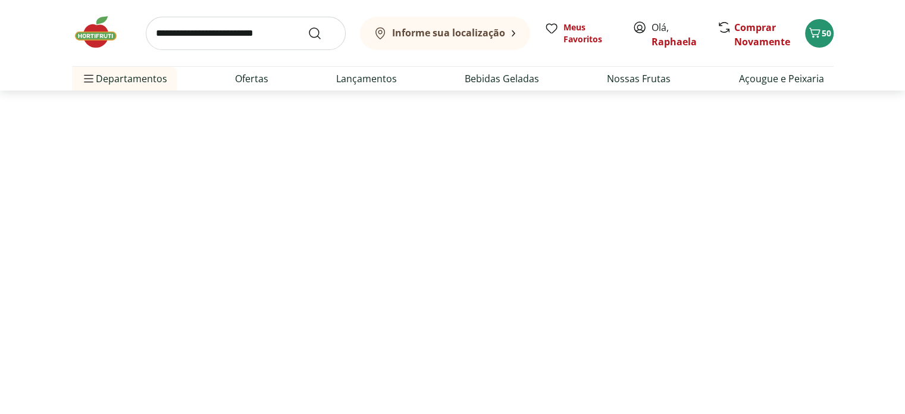
select select "**********"
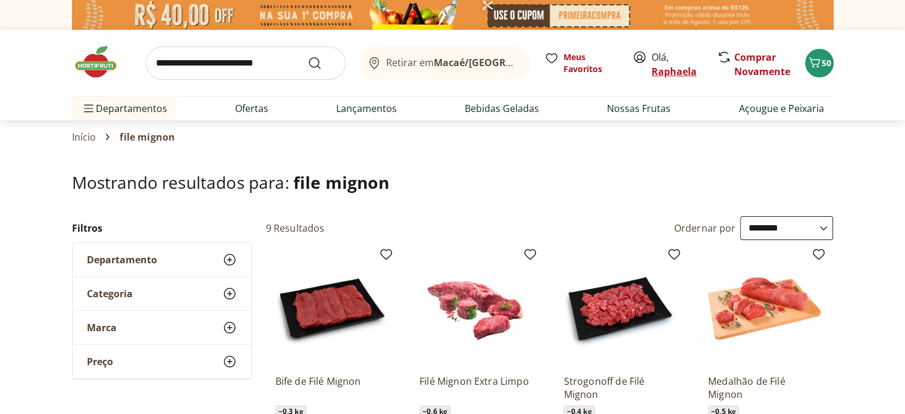
click at [664, 70] on link "Raphaela" at bounding box center [674, 71] width 45 height 13
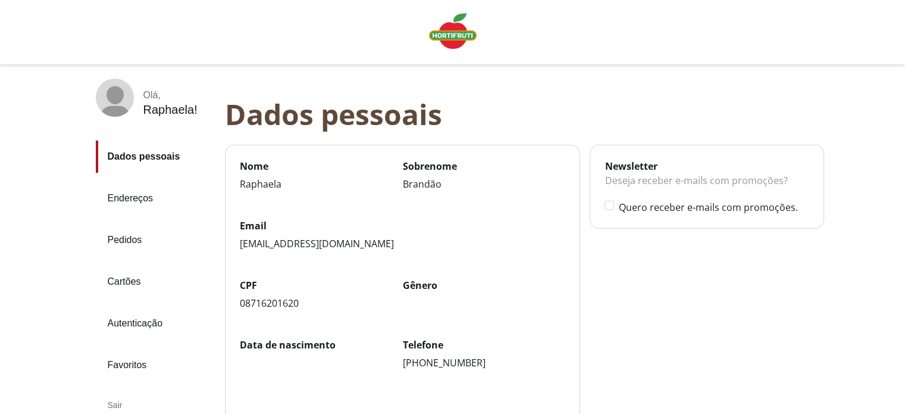
click at [126, 237] on link "Pedidos" at bounding box center [156, 240] width 120 height 32
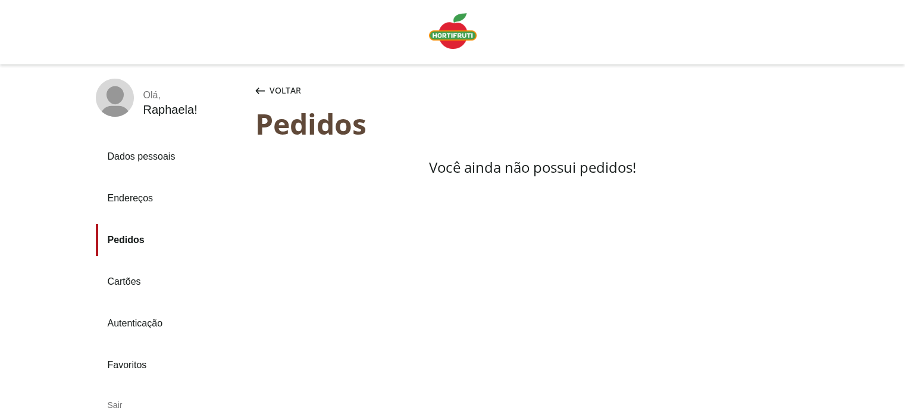
click at [451, 36] on img "Linha de sessão" at bounding box center [453, 31] width 48 height 36
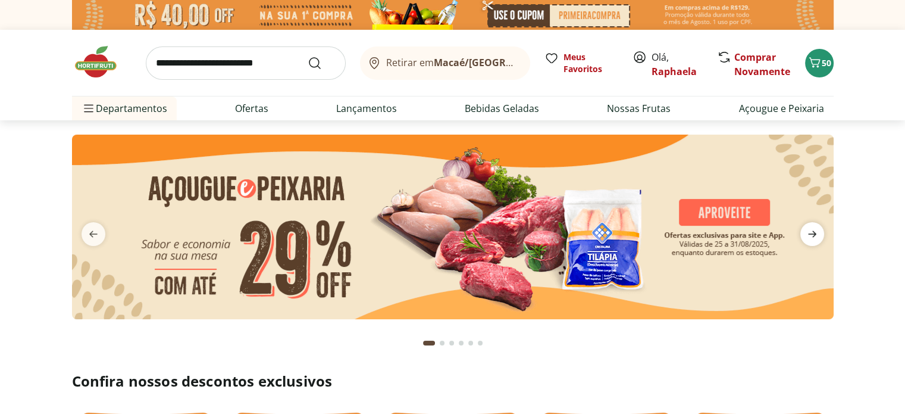
click at [807, 235] on icon "next" at bounding box center [812, 234] width 14 height 14
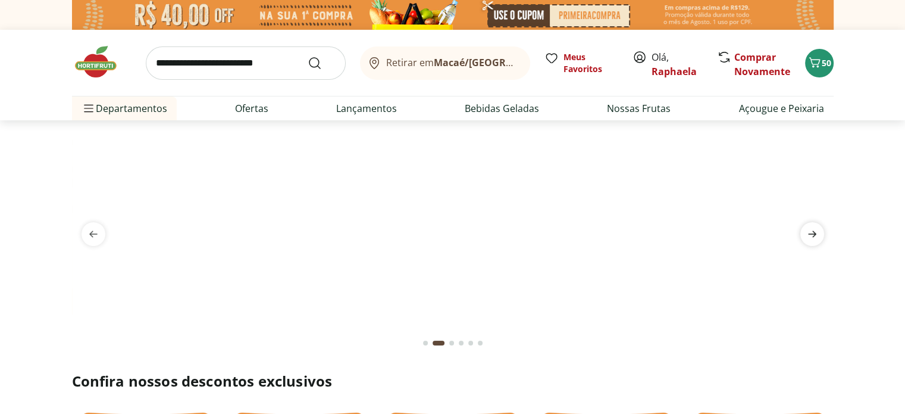
click at [807, 235] on icon "next" at bounding box center [812, 234] width 14 height 14
click at [291, 60] on input "search" at bounding box center [246, 62] width 200 height 33
type input "*********"
click at [308, 56] on button "Submit Search" at bounding box center [322, 63] width 29 height 14
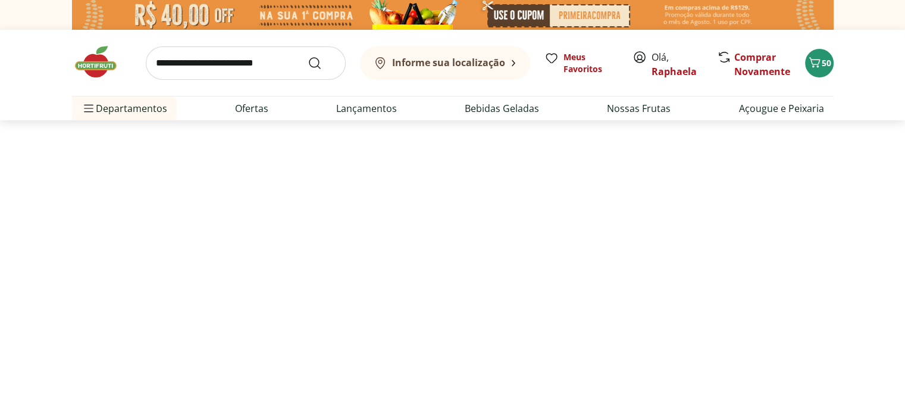
select select "**********"
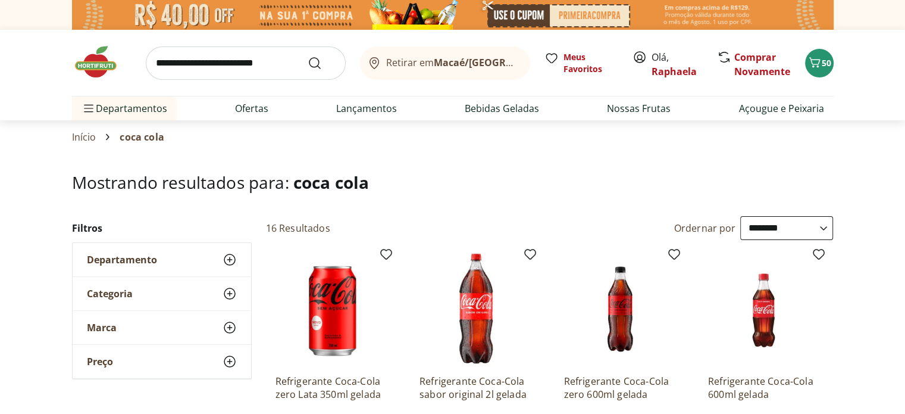
click at [243, 64] on input "search" at bounding box center [246, 62] width 200 height 33
type input "*"
type input "*****"
click at [308, 56] on button "Submit Search" at bounding box center [322, 63] width 29 height 14
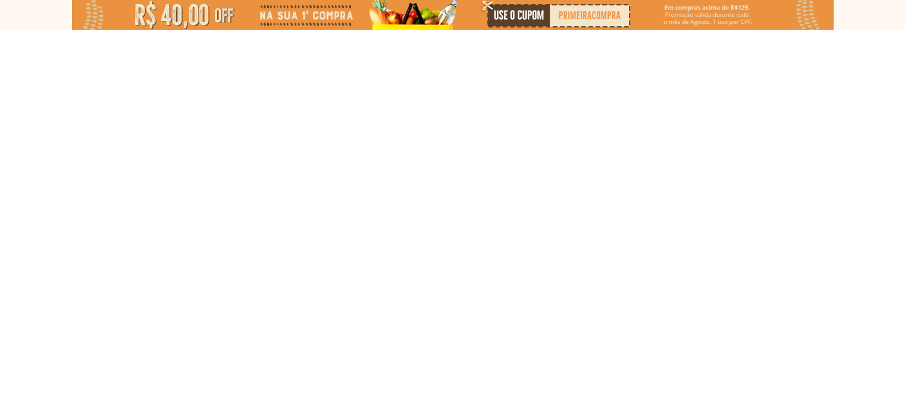
select select "**********"
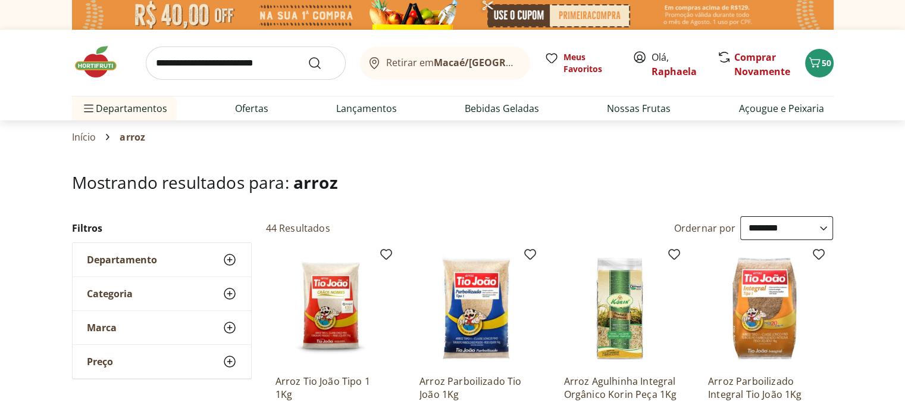
click at [101, 55] on img at bounding box center [102, 62] width 60 height 36
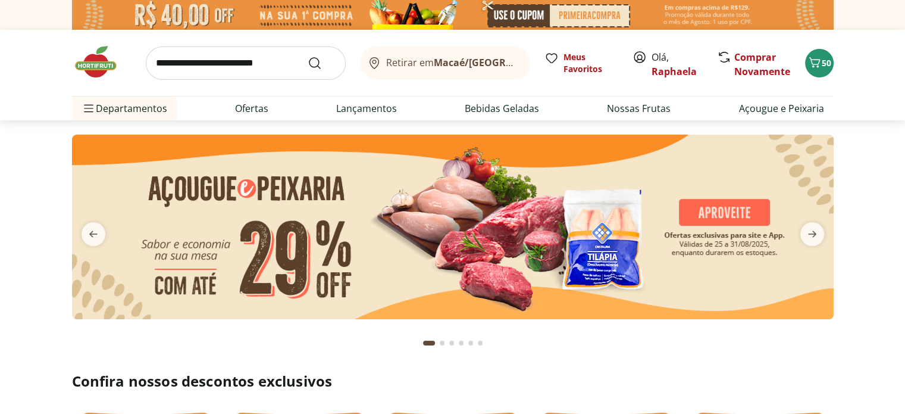
type input "*"
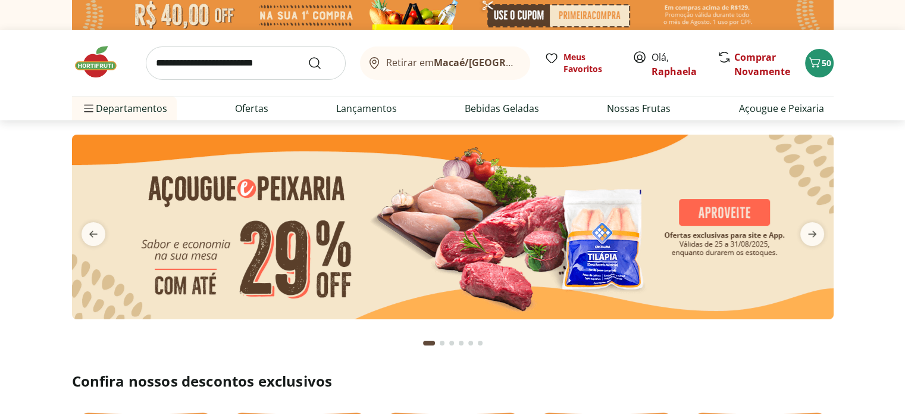
type input "*"
click at [267, 106] on link "Ofertas" at bounding box center [251, 108] width 33 height 14
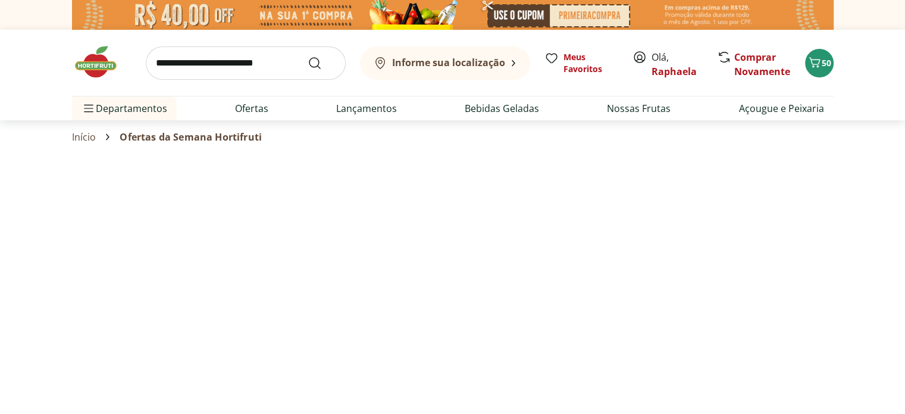
select select "**********"
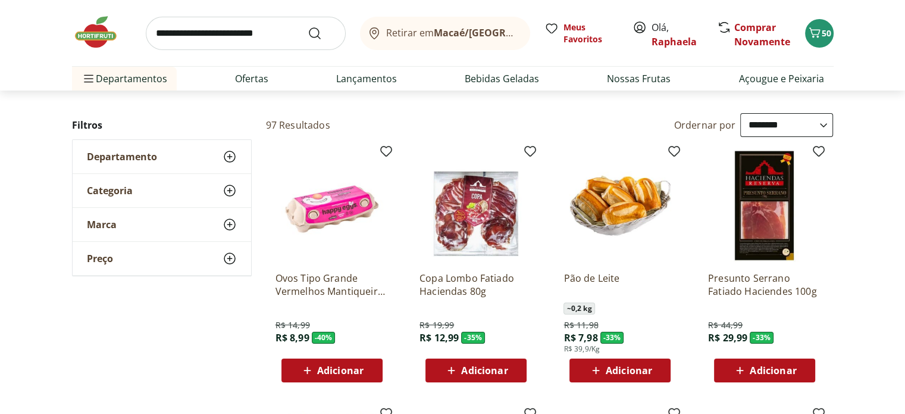
scroll to position [119, 0]
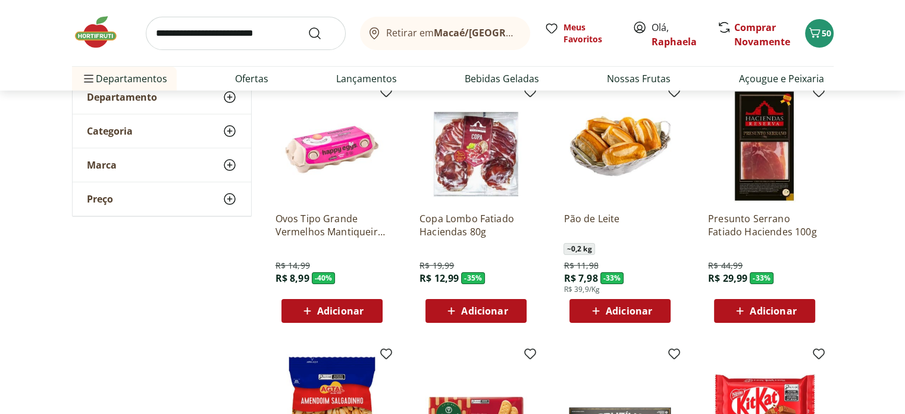
click at [626, 304] on span "Adicionar" at bounding box center [621, 311] width 64 height 14
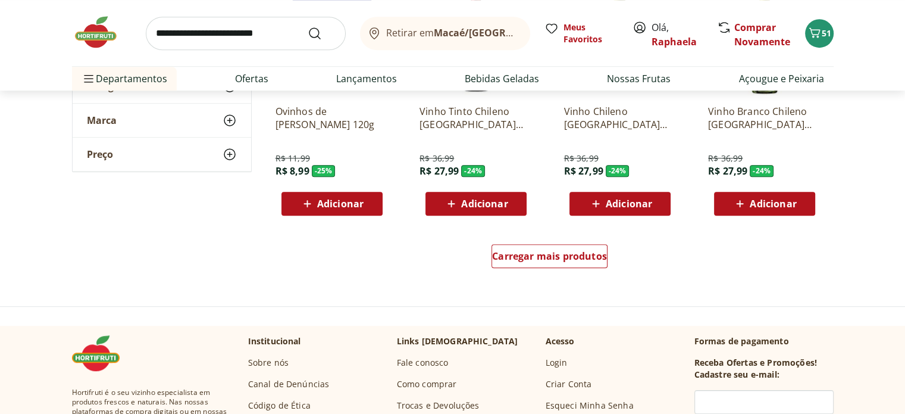
scroll to position [774, 0]
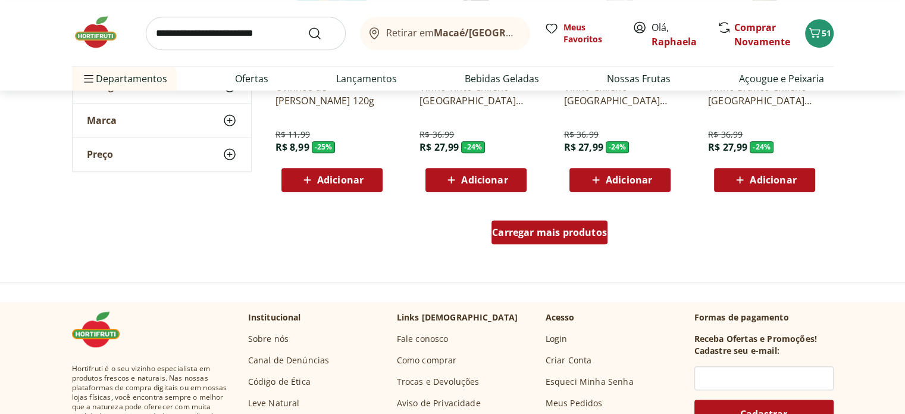
click at [531, 240] on div "Carregar mais produtos" at bounding box center [550, 232] width 116 height 24
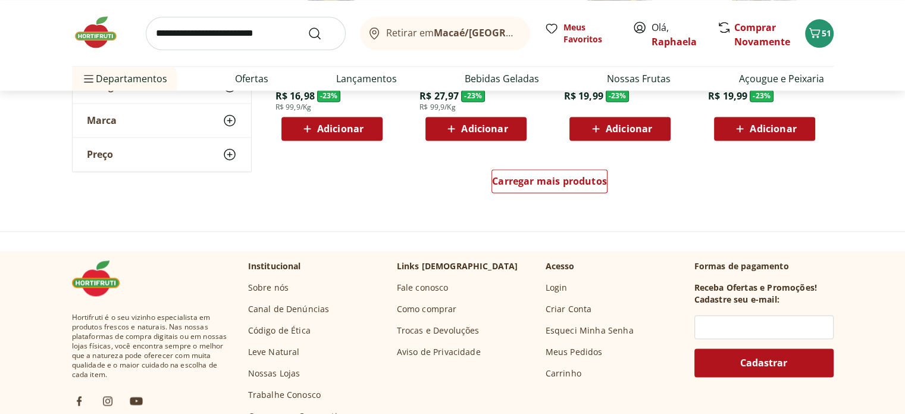
scroll to position [1607, 0]
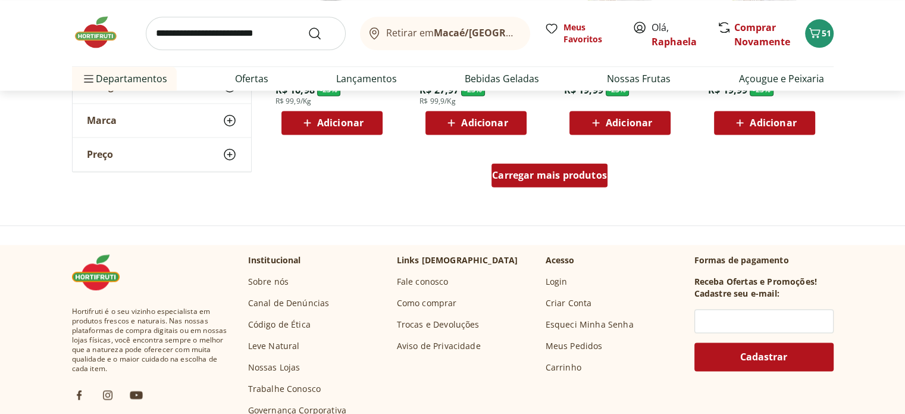
click at [562, 180] on span "Carregar mais produtos" at bounding box center [549, 175] width 115 height 10
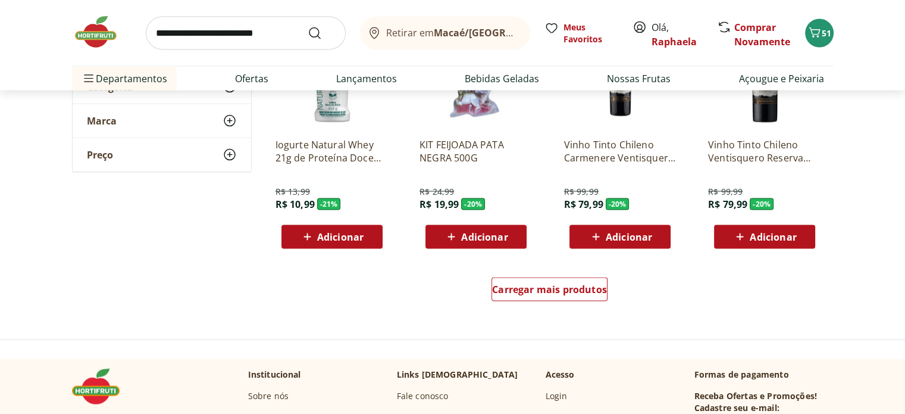
scroll to position [2321, 0]
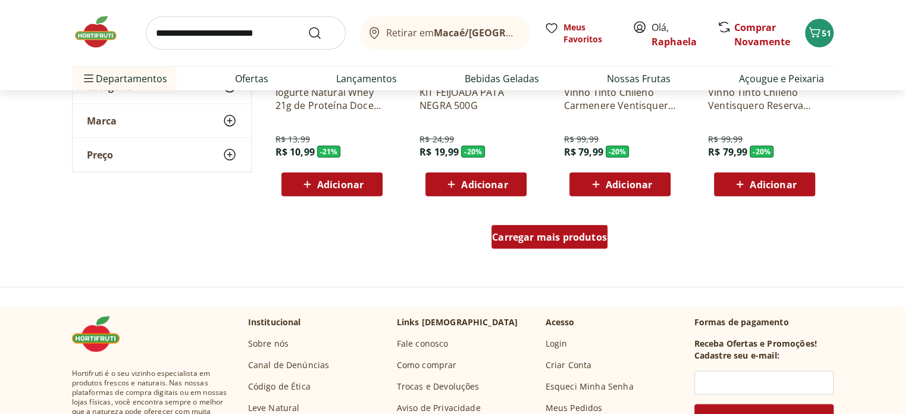
click at [507, 241] on span "Carregar mais produtos" at bounding box center [549, 237] width 115 height 10
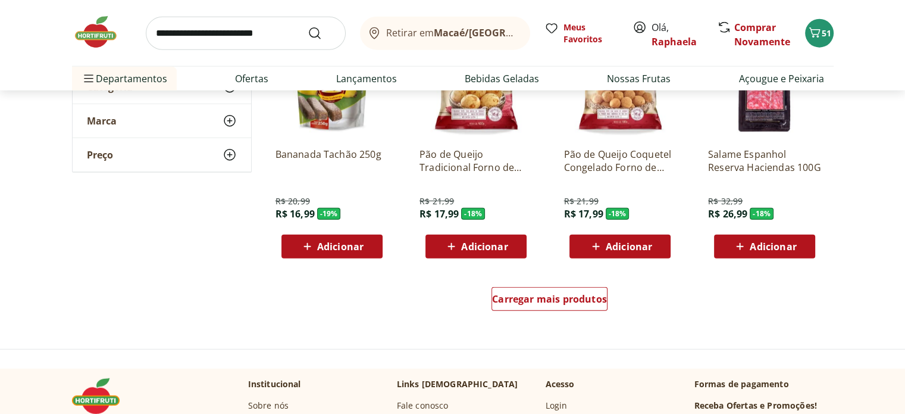
scroll to position [3154, 0]
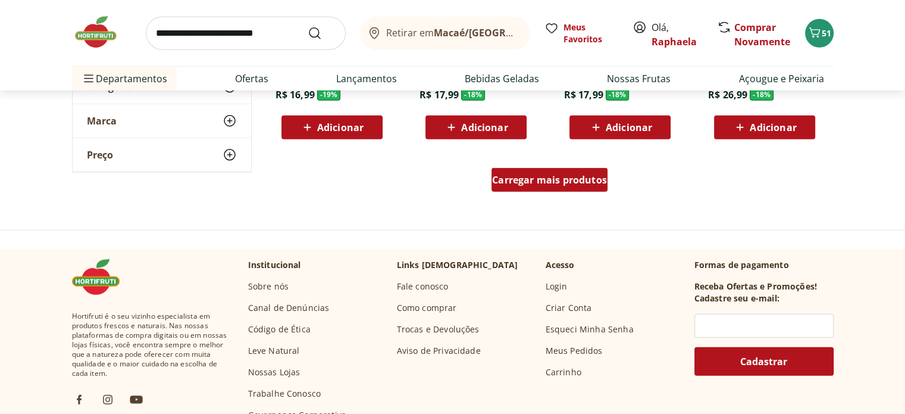
click at [526, 190] on div "Carregar mais produtos" at bounding box center [550, 180] width 116 height 24
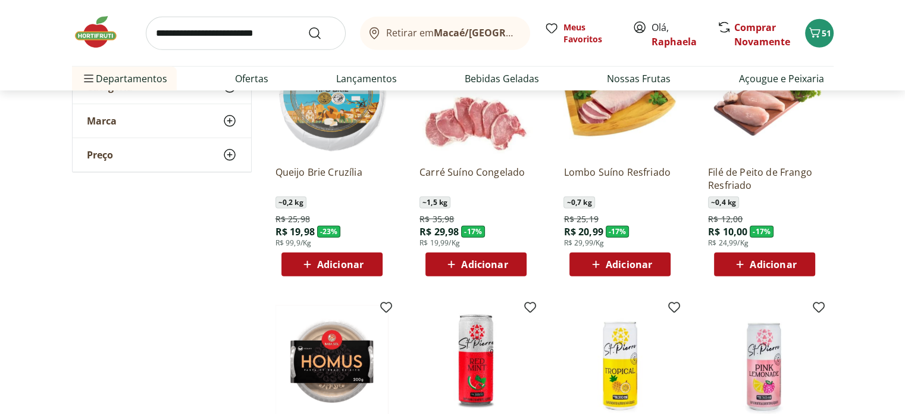
scroll to position [3512, 0]
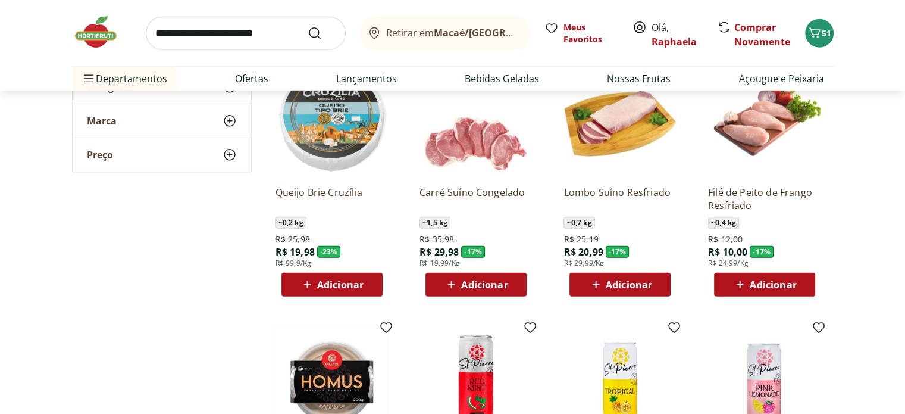
click at [769, 121] on img at bounding box center [764, 119] width 113 height 113
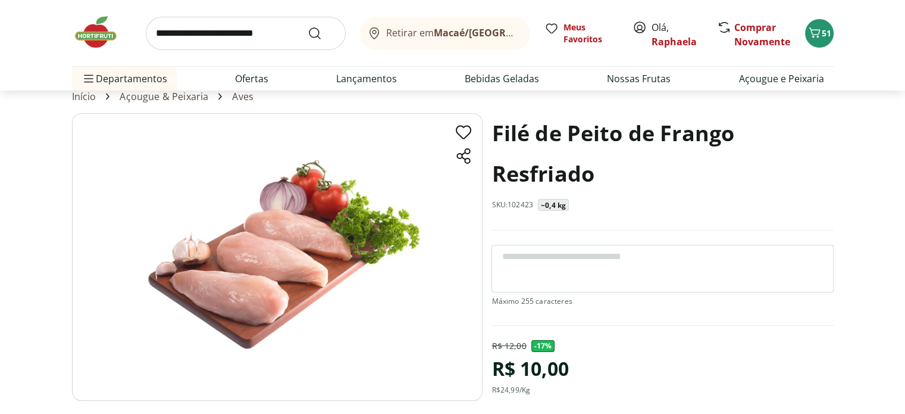
scroll to position [60, 0]
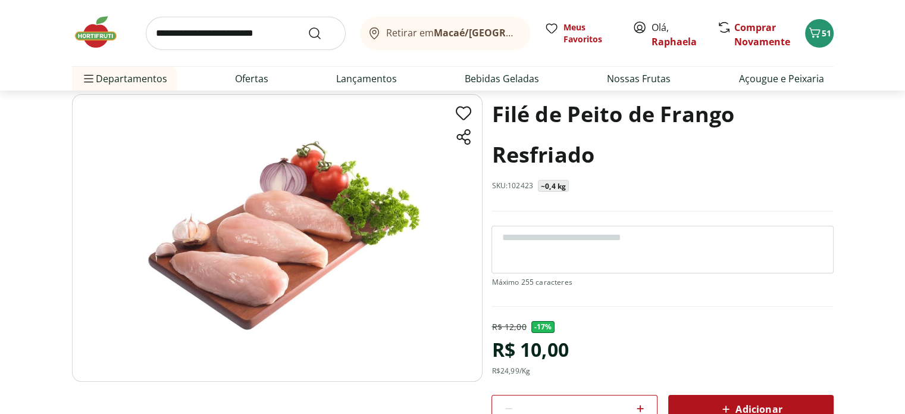
select select "**********"
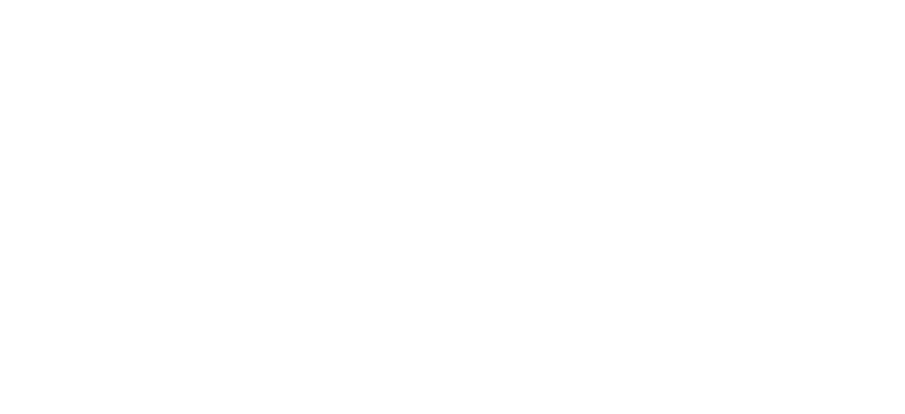
type input "*"
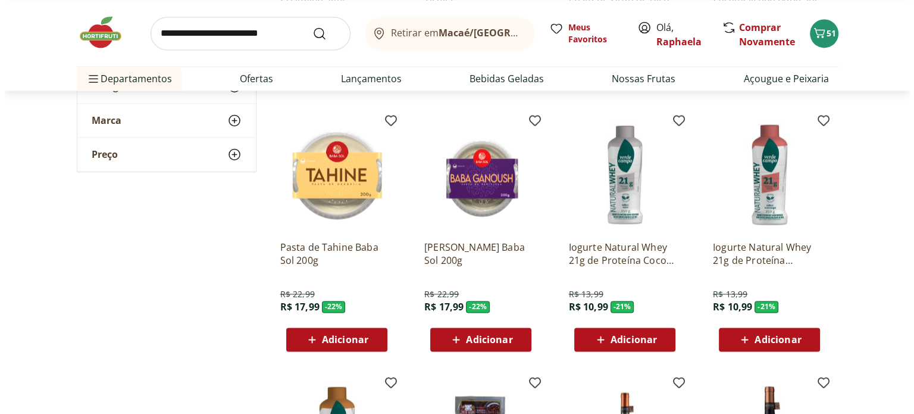
scroll to position [2202, 0]
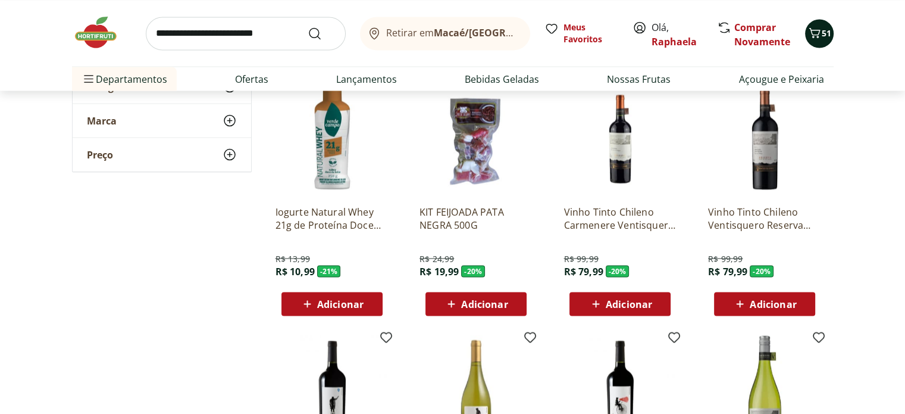
click at [817, 36] on icon "Carrinho" at bounding box center [814, 32] width 11 height 10
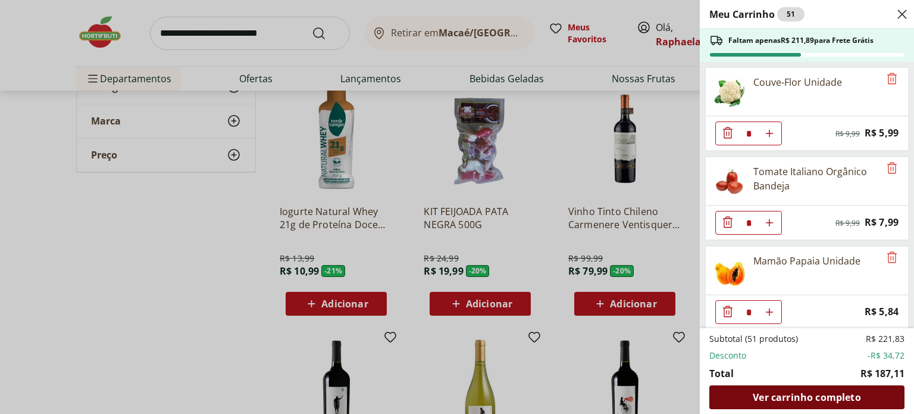
click at [805, 389] on div "Ver carrinho completo" at bounding box center [806, 397] width 195 height 24
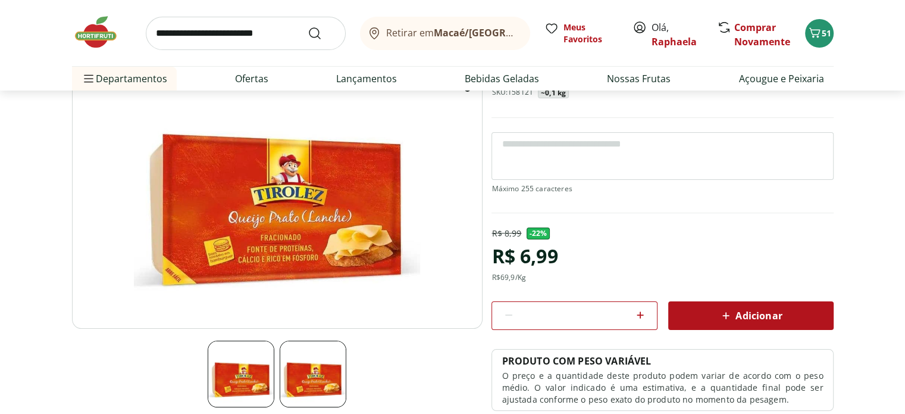
scroll to position [119, 0]
